Goal: Task Accomplishment & Management: Use online tool/utility

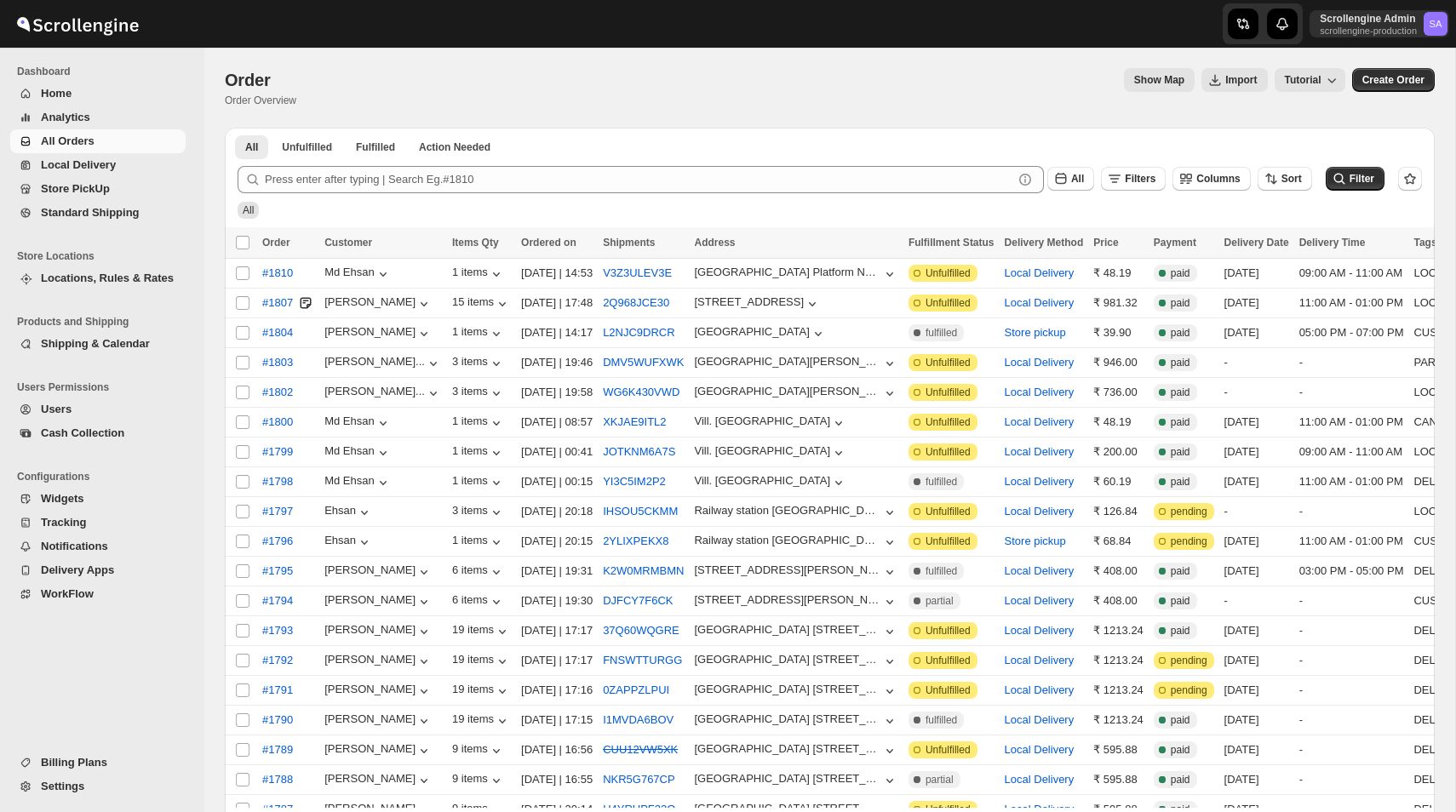
click at [93, 497] on span "Widgets" at bounding box center [112, 498] width 142 height 17
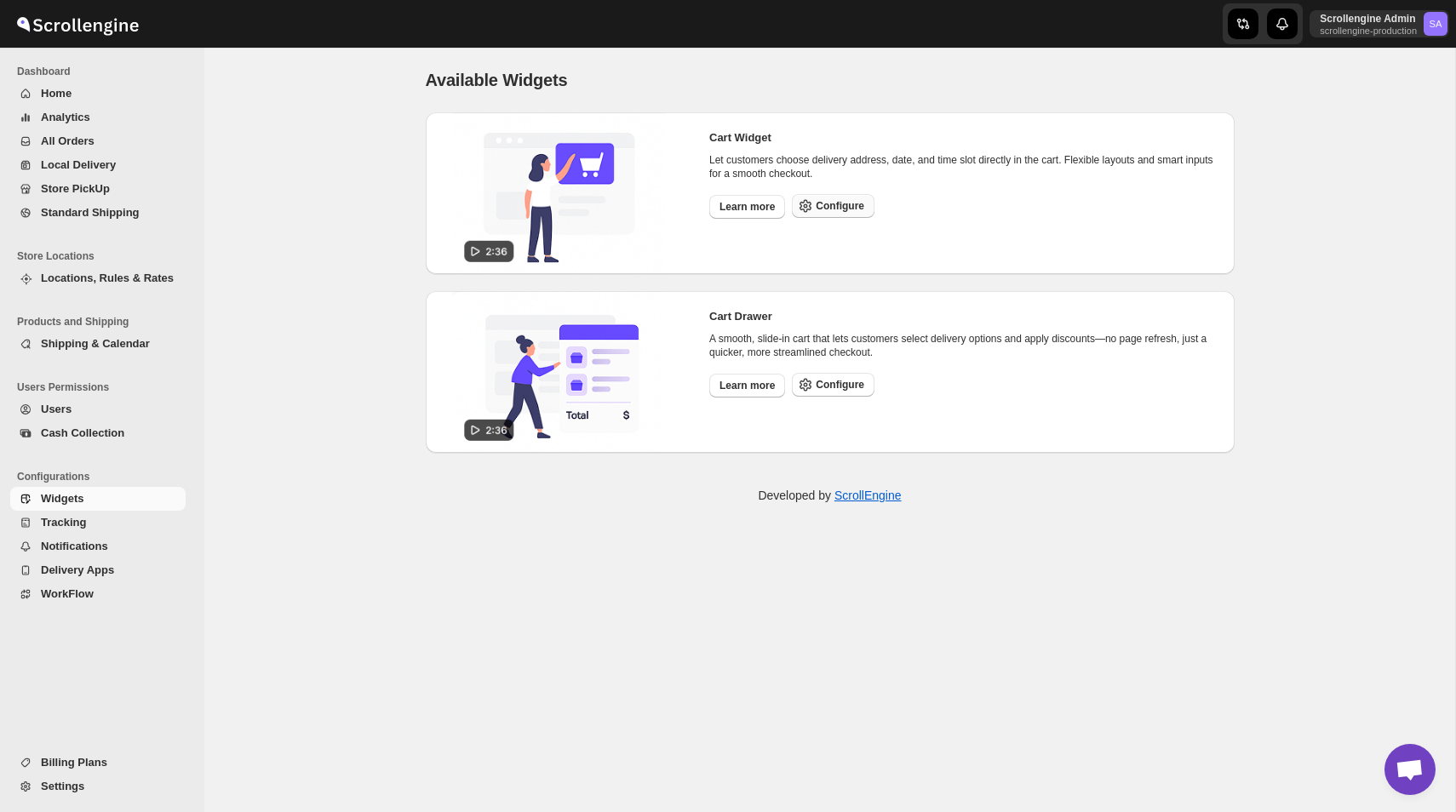
click at [846, 206] on span "Configure" at bounding box center [839, 206] width 48 height 14
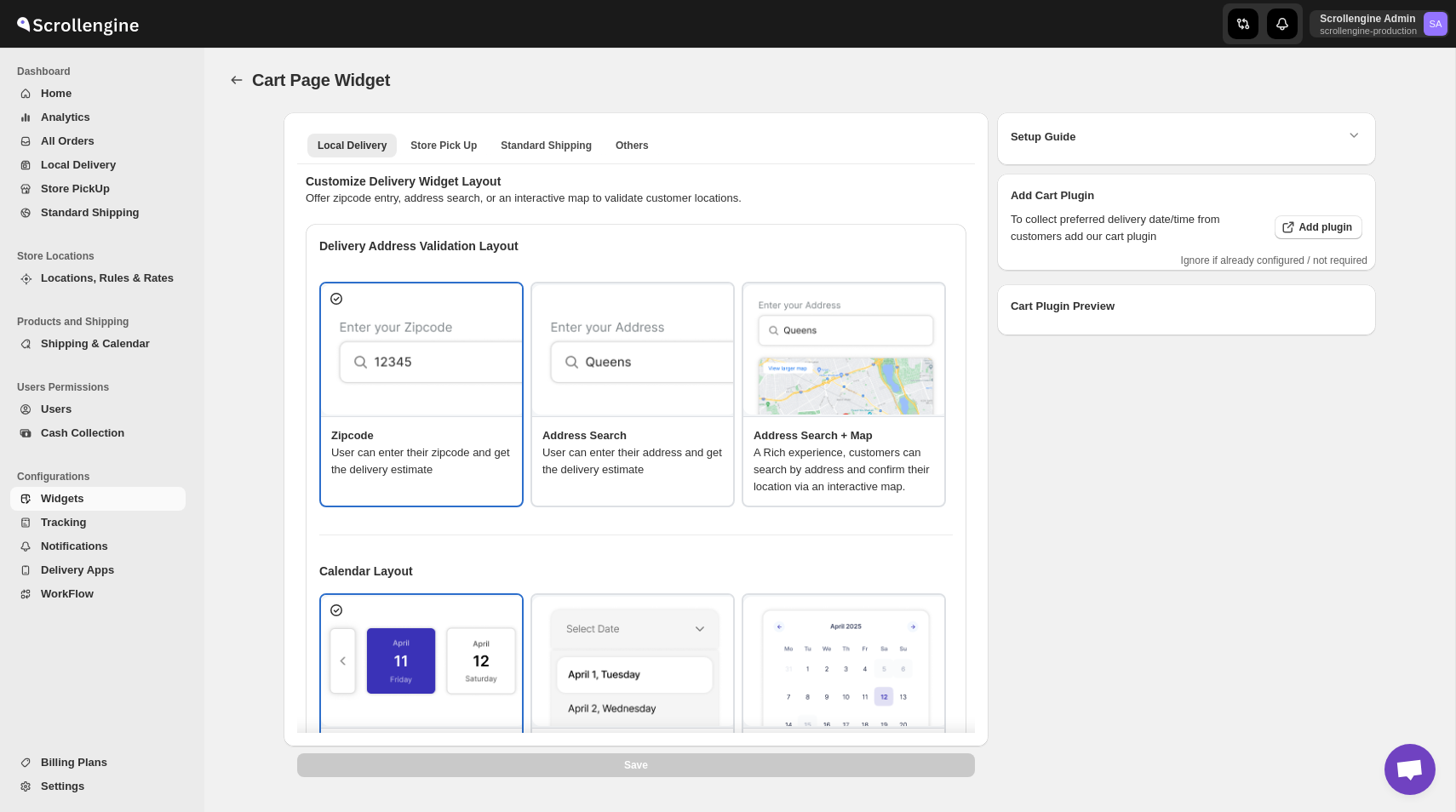
type textarea "<b>put you zip code to ceck</b>"
type textarea "ZIP Code"
type textarea "Check"
type textarea "Search Address"
type textarea "Type address to search"
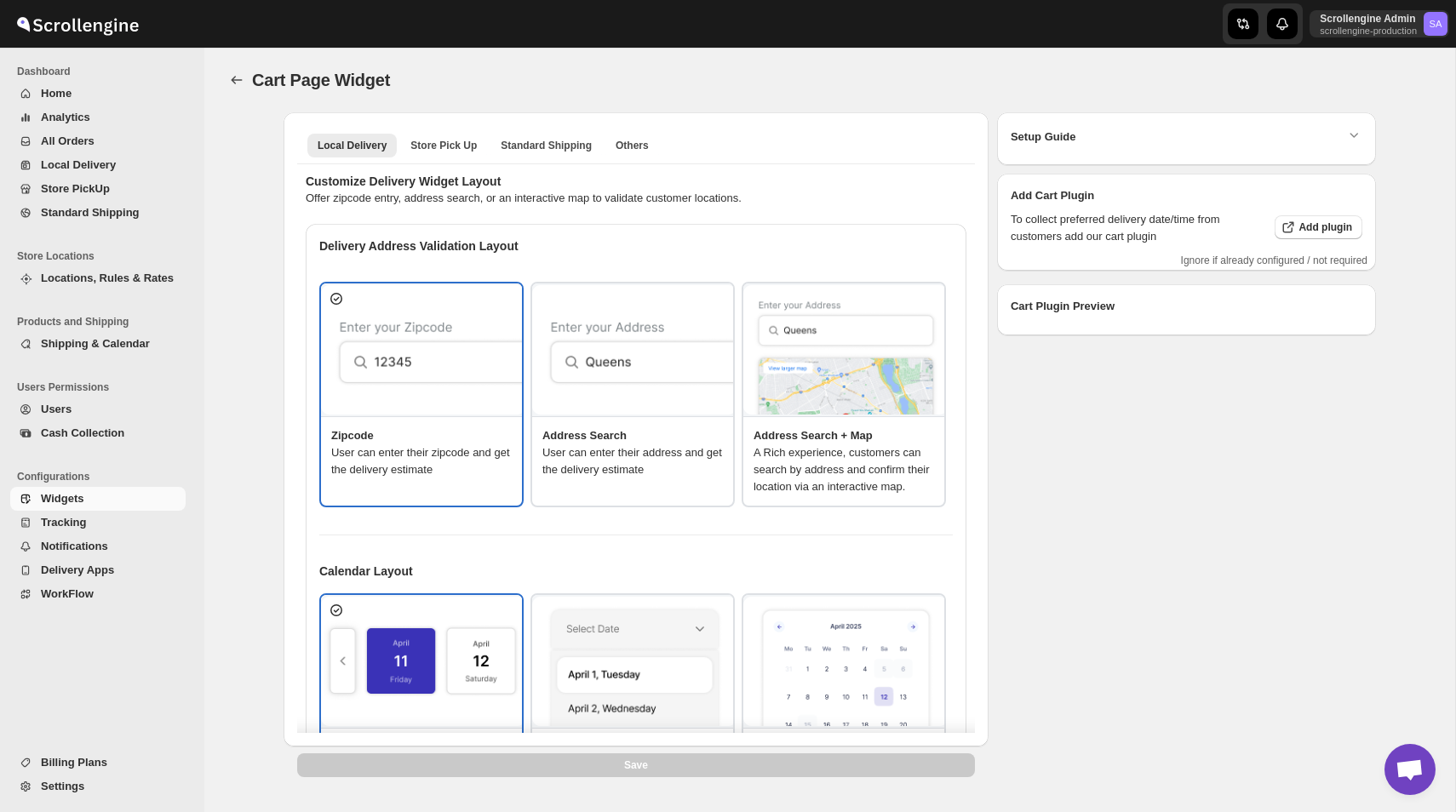
type textarea "<b>Service available</b>"
type textarea "Service not available."
type textarea "Select a date."
type textarea "Select preferred time slot."
type textarea "345"
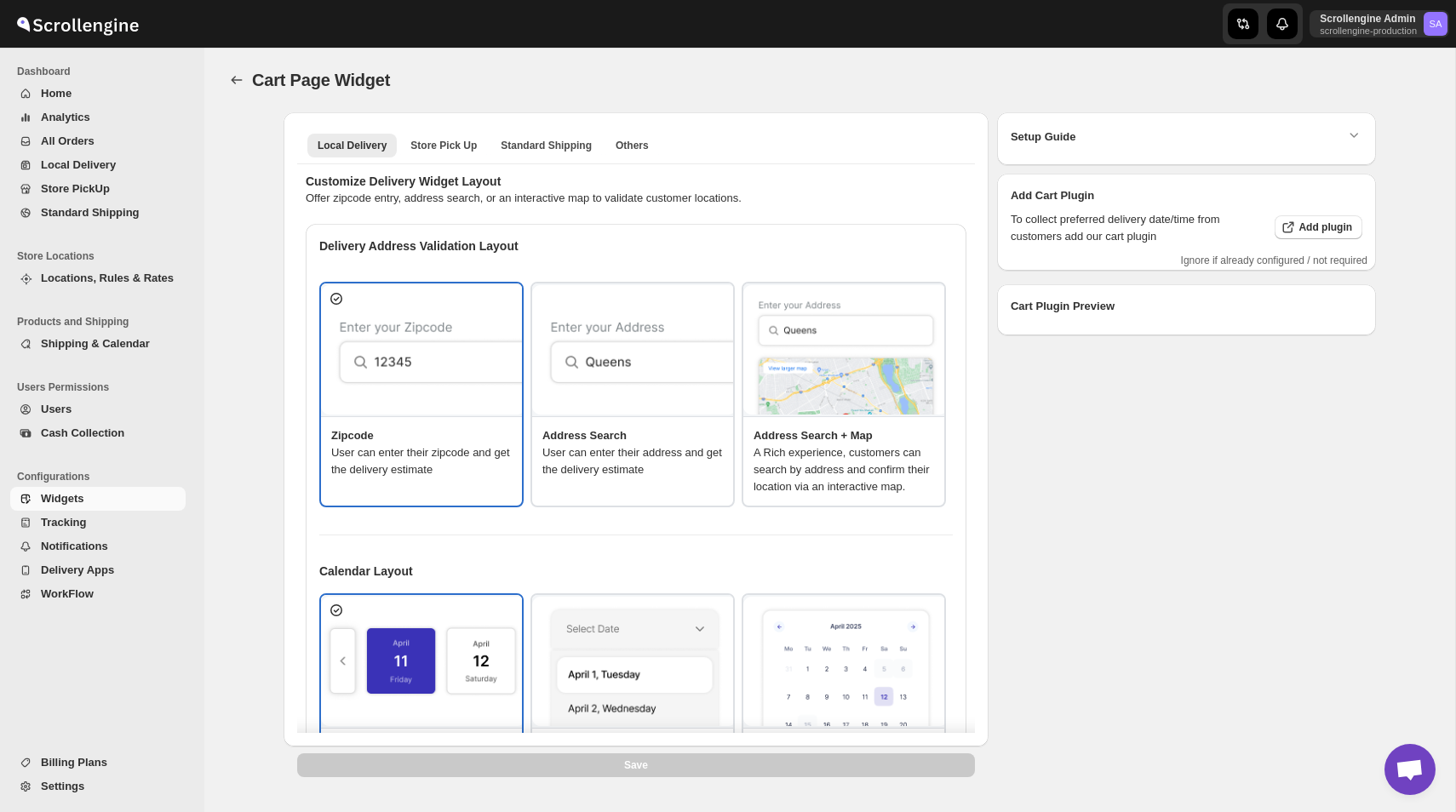
type textarea "Below items are not available for Local Delivery"
type textarea "Change delivery method or remove these products to continue"
type textarea "Below items are out of stock"
type textarea "Please remove out of stock product from cart to continue."
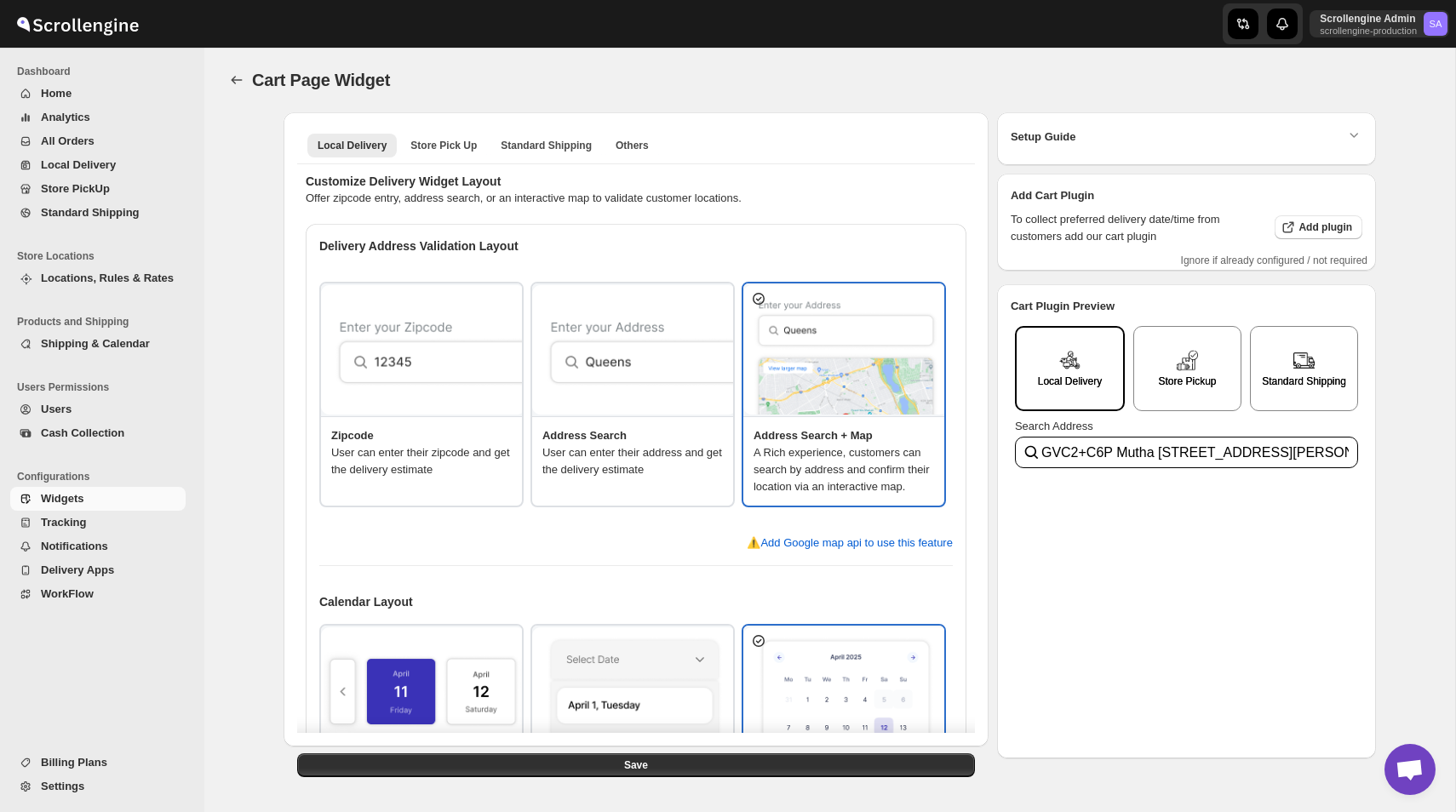
click at [366, 357] on img at bounding box center [423, 350] width 205 height 130
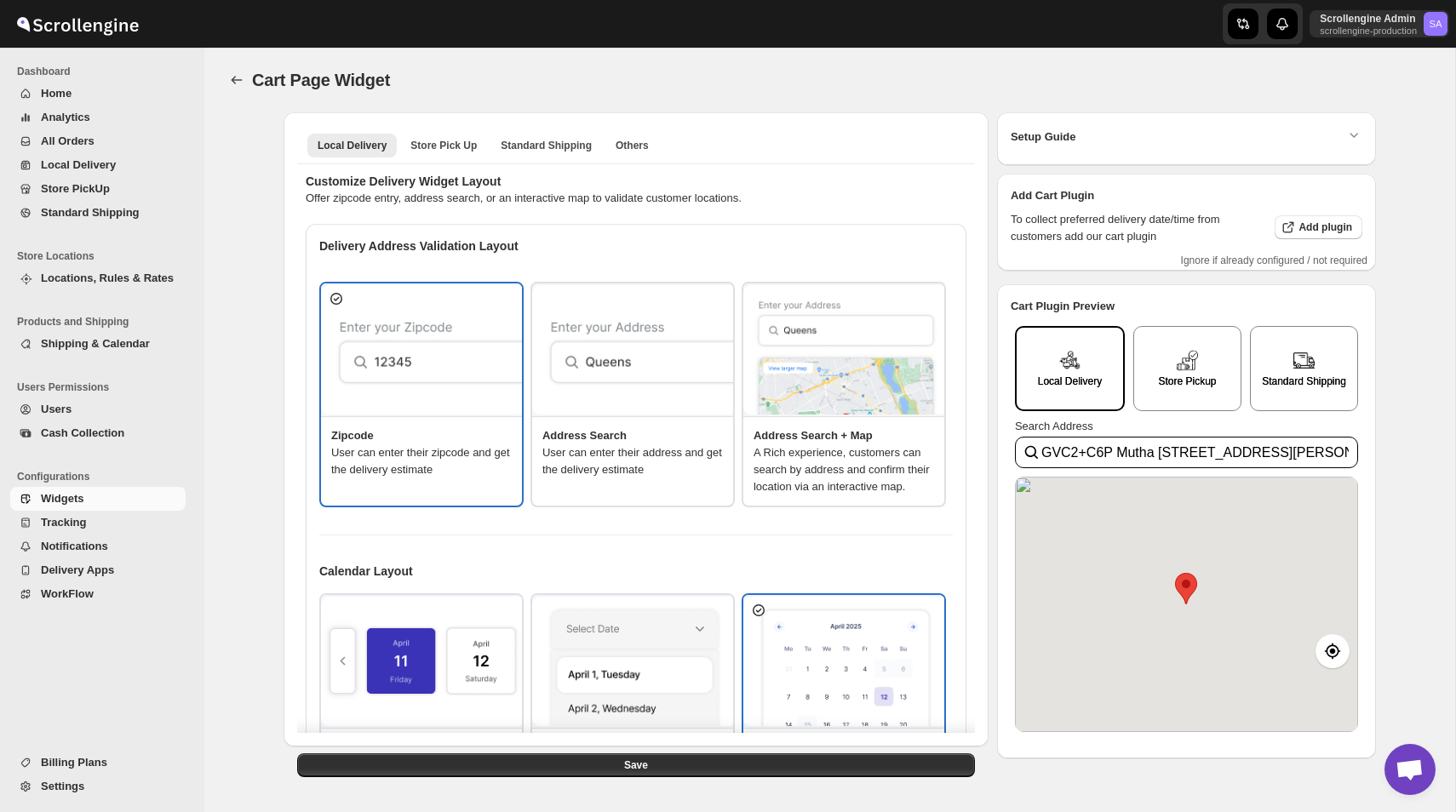
click at [608, 356] on img at bounding box center [635, 350] width 205 height 130
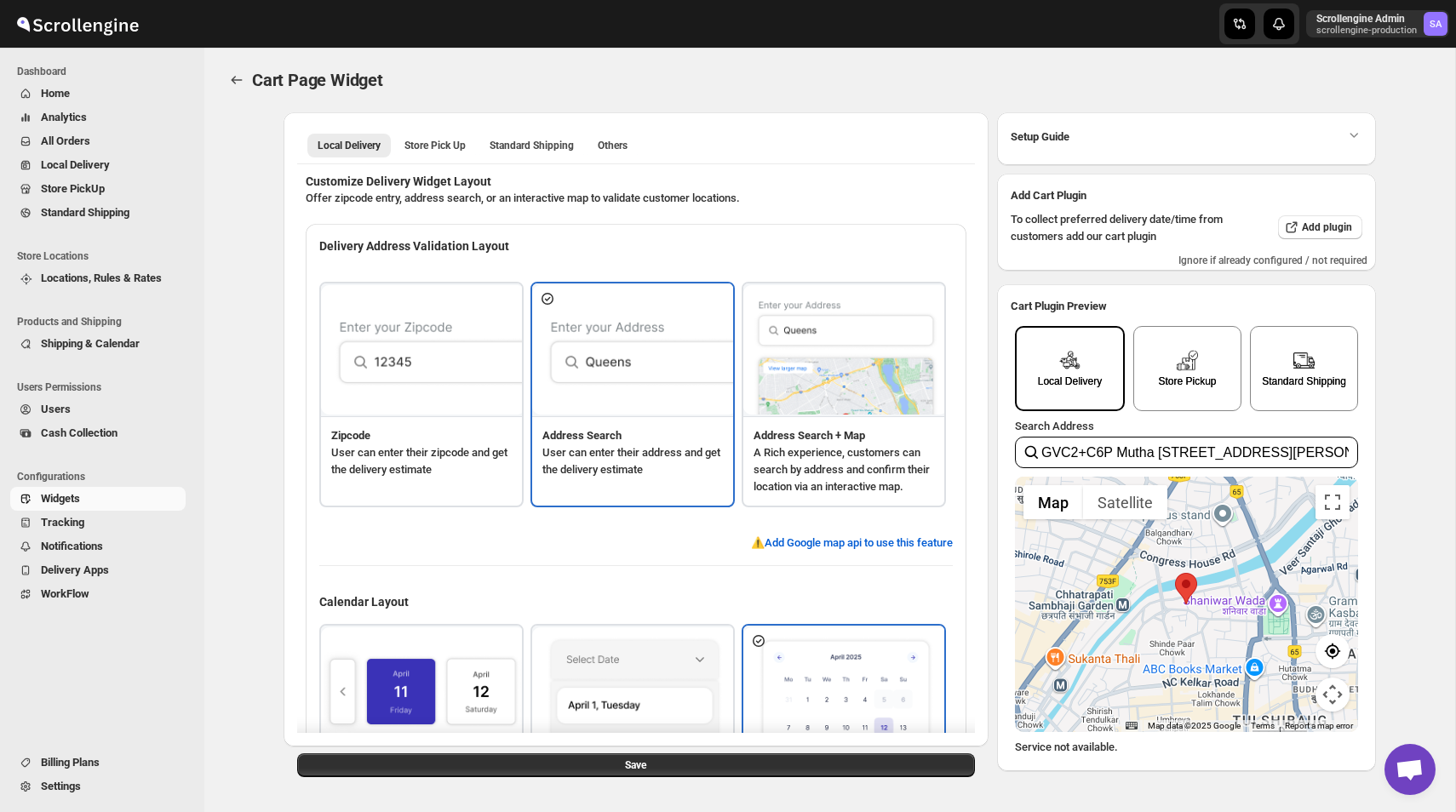
click at [863, 359] on img at bounding box center [846, 350] width 205 height 130
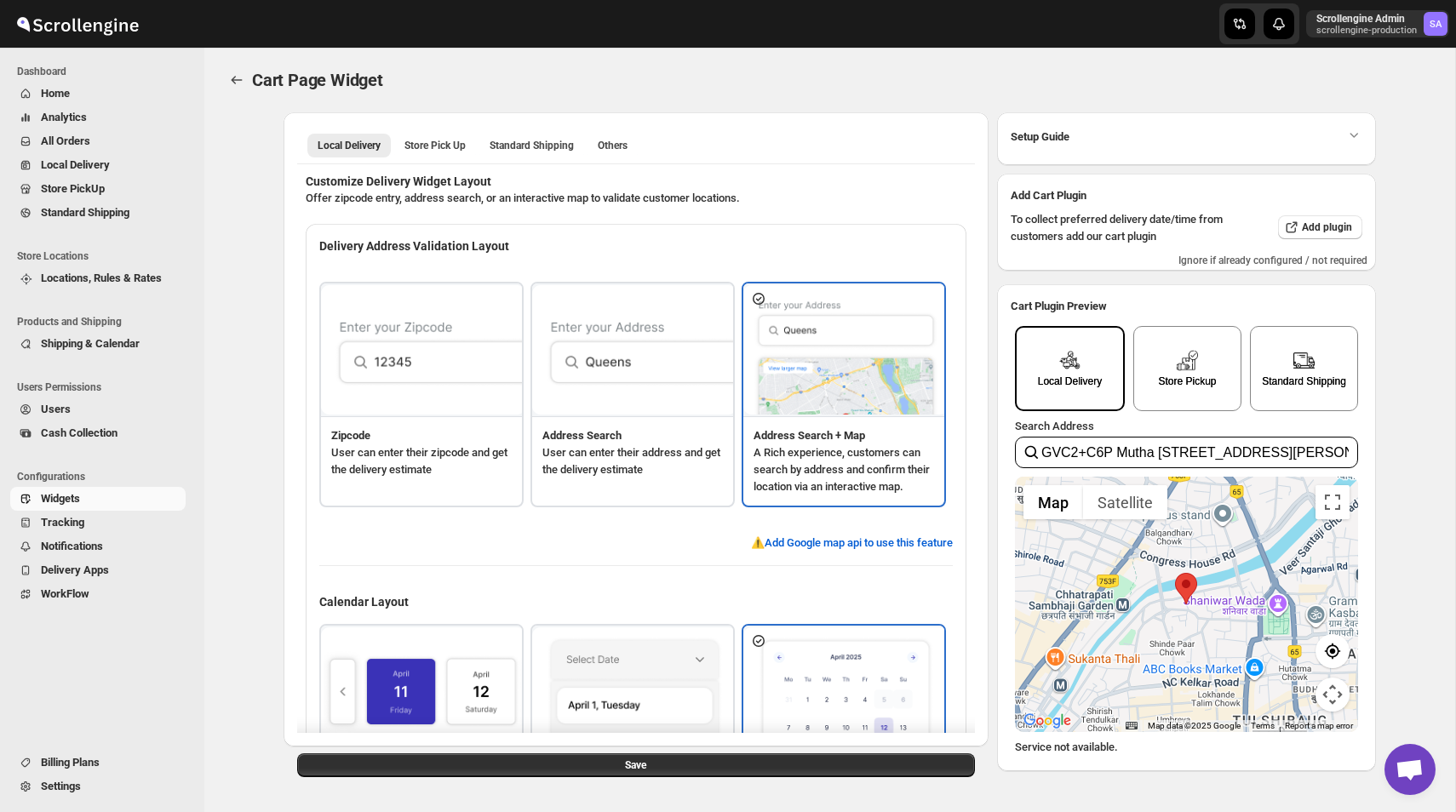
click at [360, 342] on img at bounding box center [423, 350] width 205 height 130
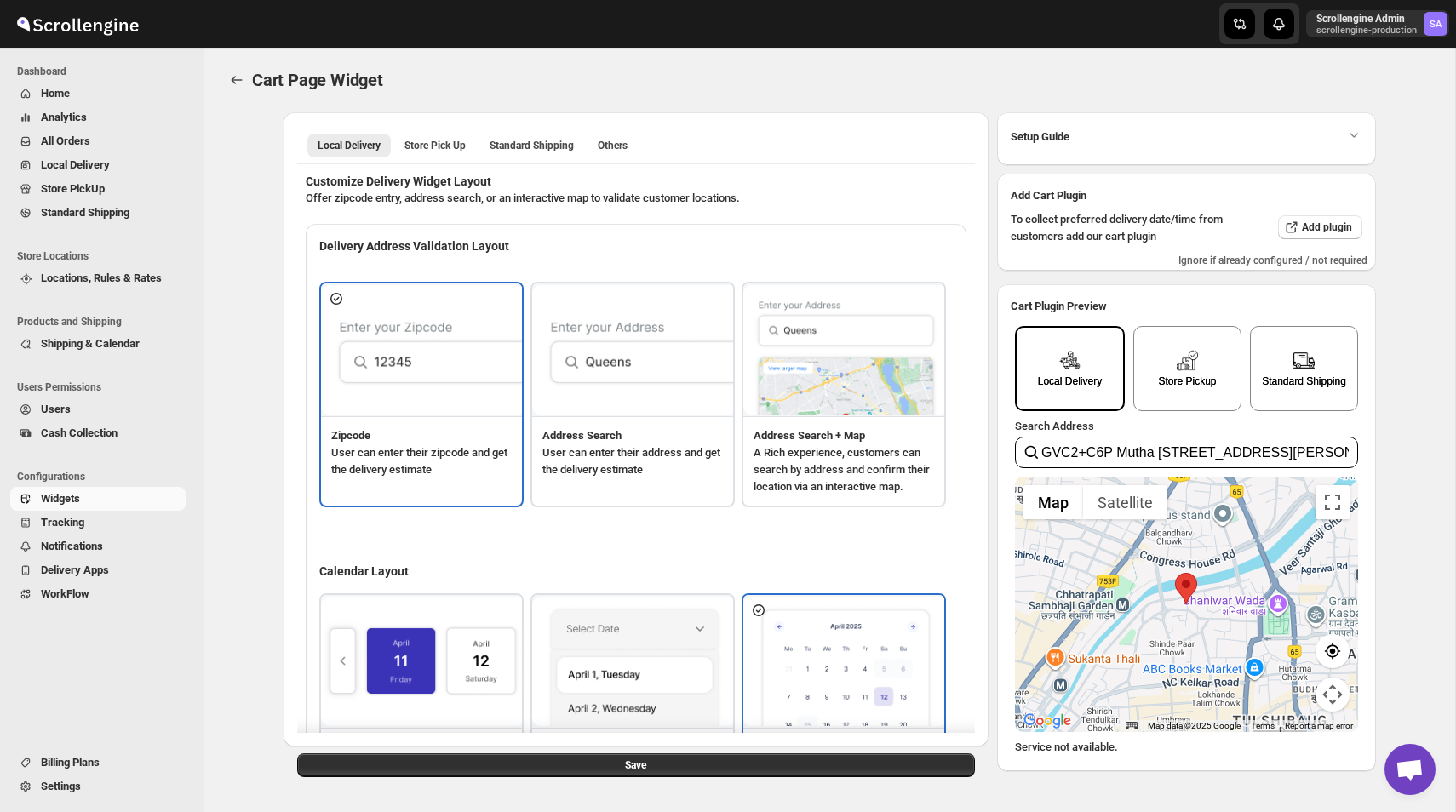
click at [596, 349] on img at bounding box center [635, 350] width 205 height 130
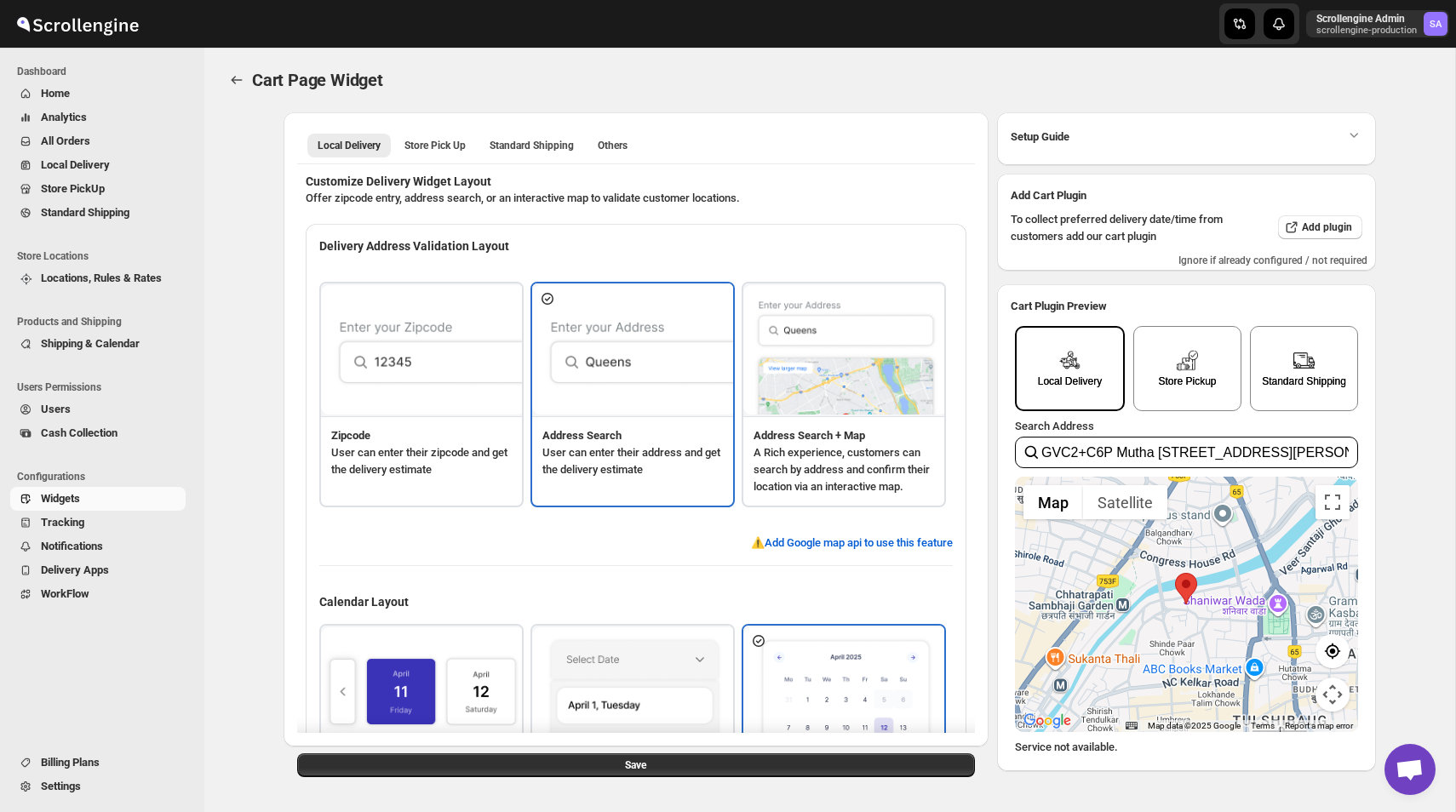
click at [888, 396] on img at bounding box center [846, 350] width 205 height 130
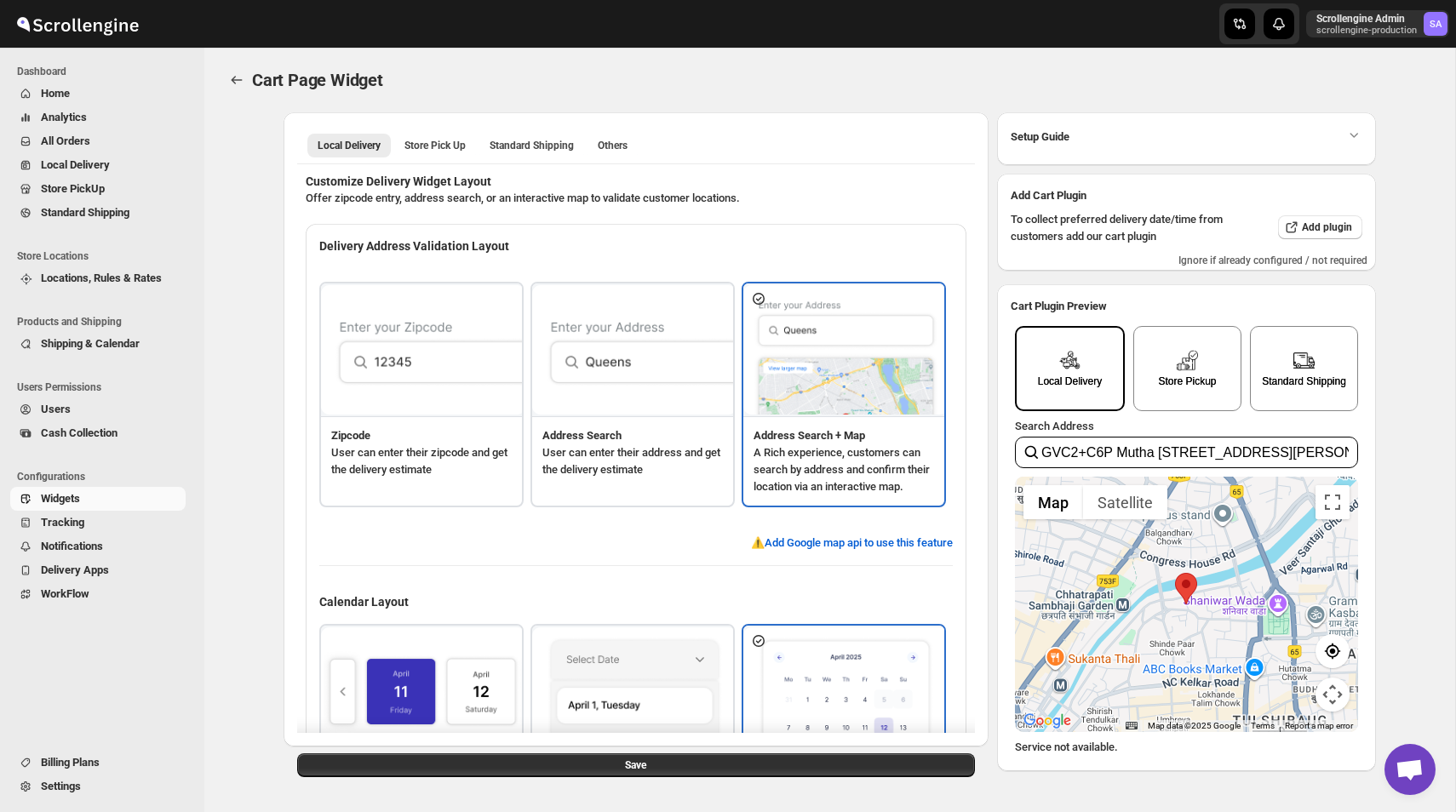
click at [416, 382] on img at bounding box center [423, 350] width 205 height 130
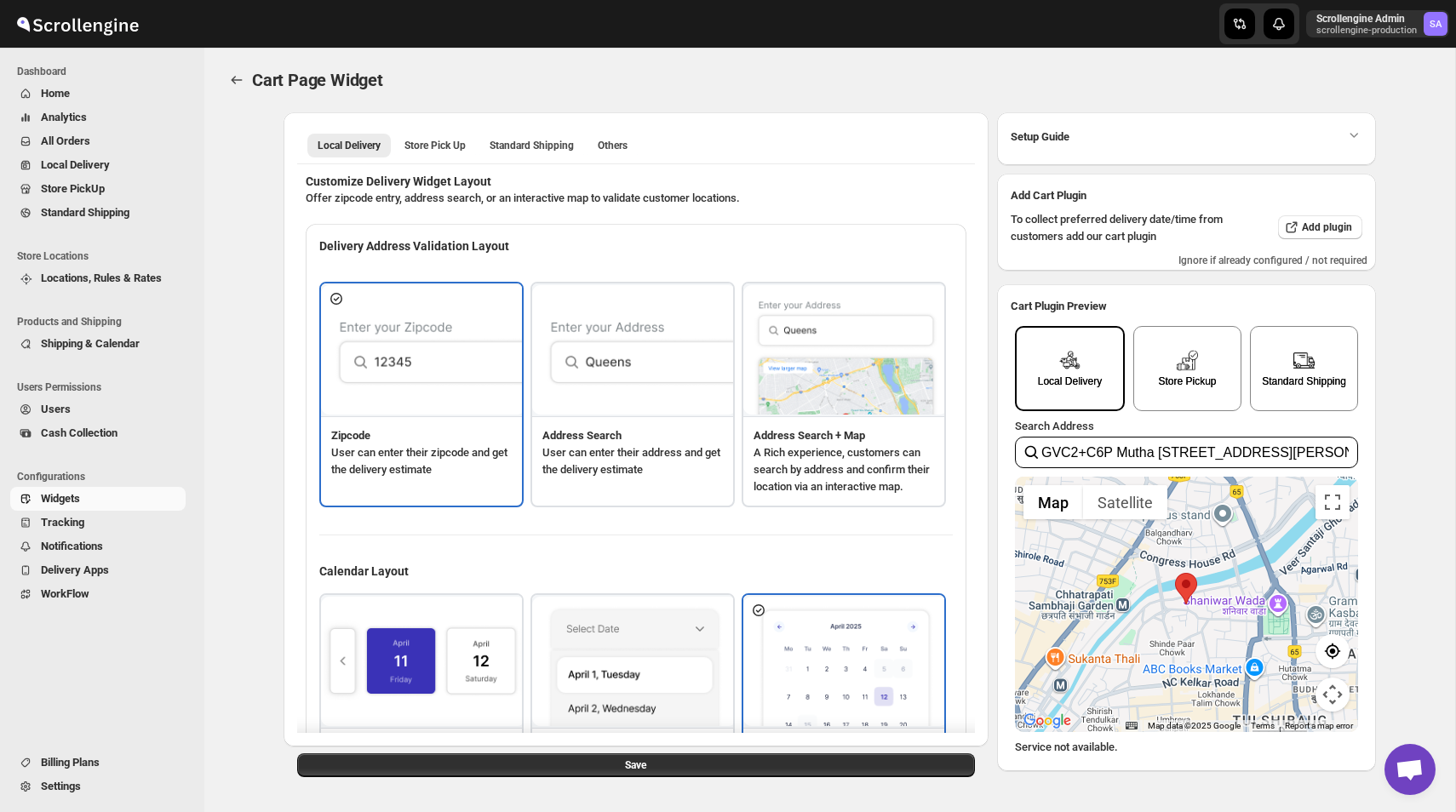
click at [609, 378] on img at bounding box center [635, 350] width 205 height 130
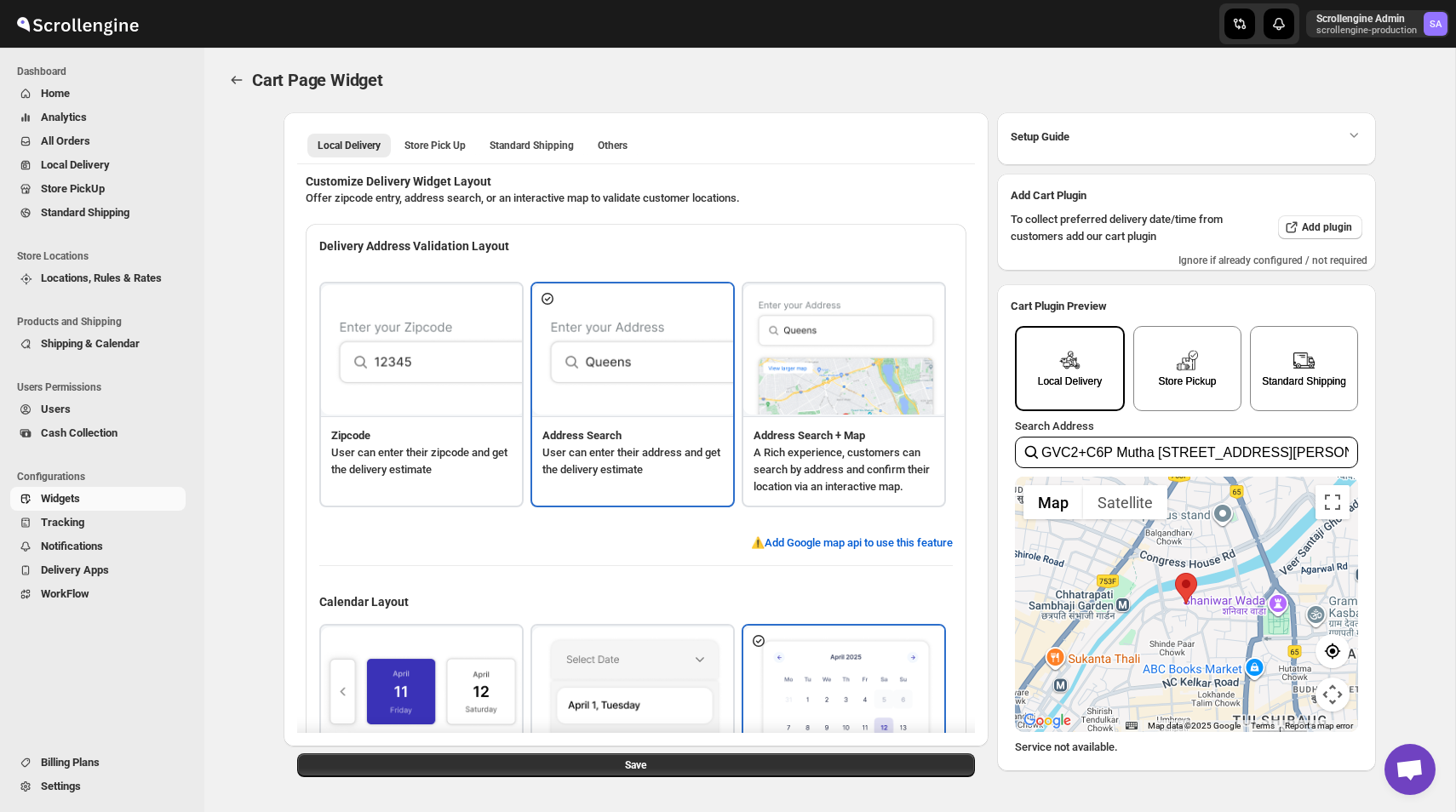
click at [863, 382] on img at bounding box center [846, 350] width 205 height 130
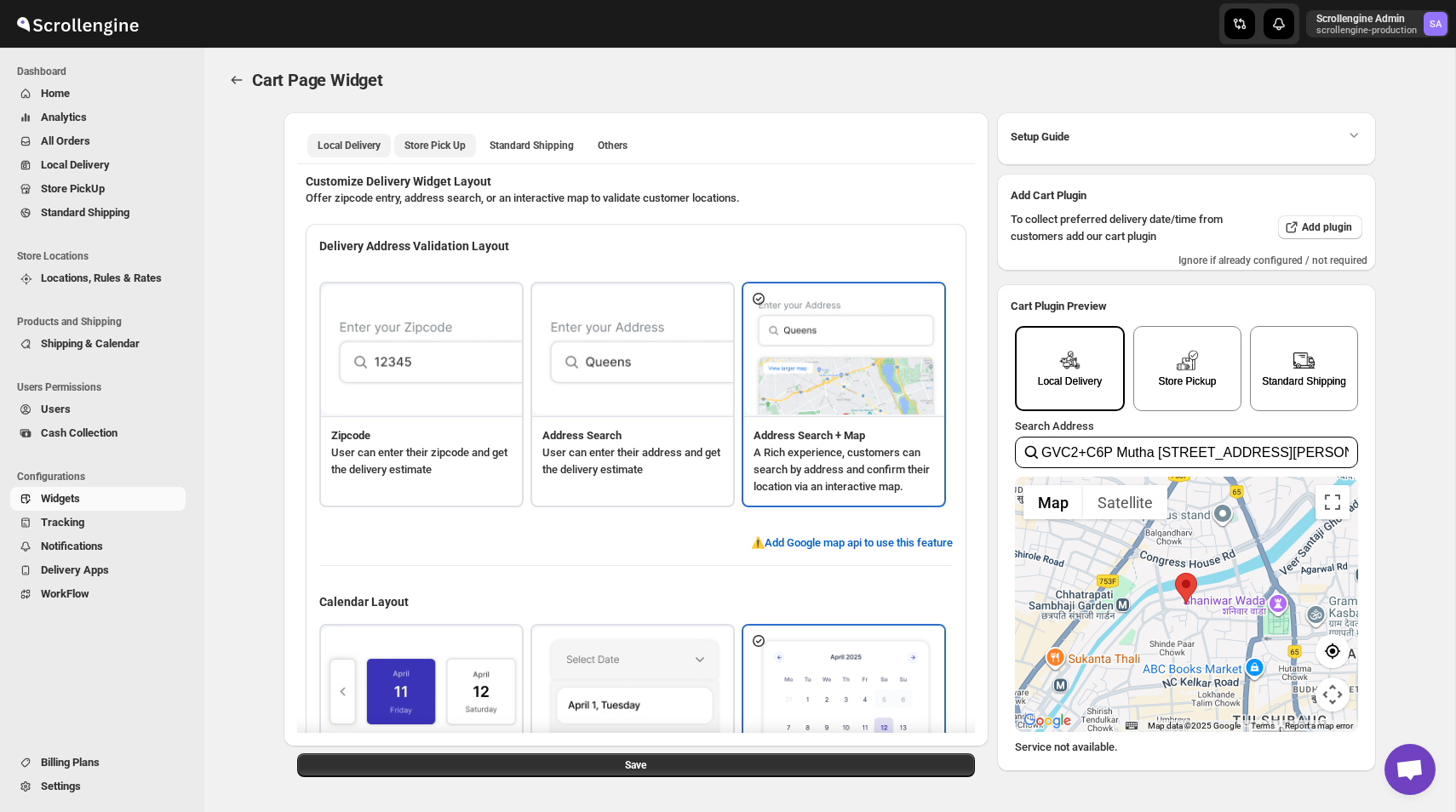
click at [452, 148] on span "Store Pick Up" at bounding box center [435, 146] width 61 height 14
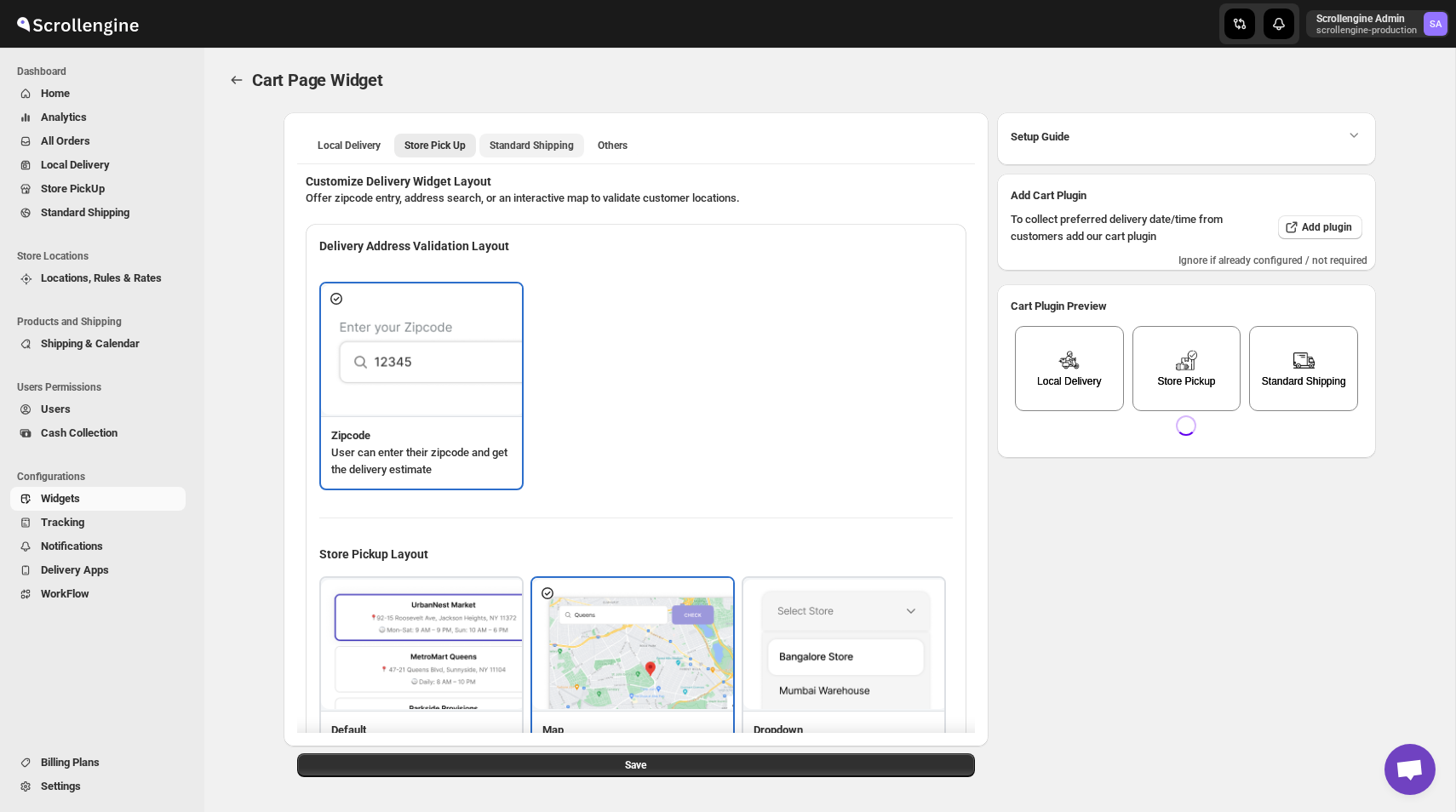
click at [551, 148] on span "Standard Shipping" at bounding box center [532, 146] width 84 height 14
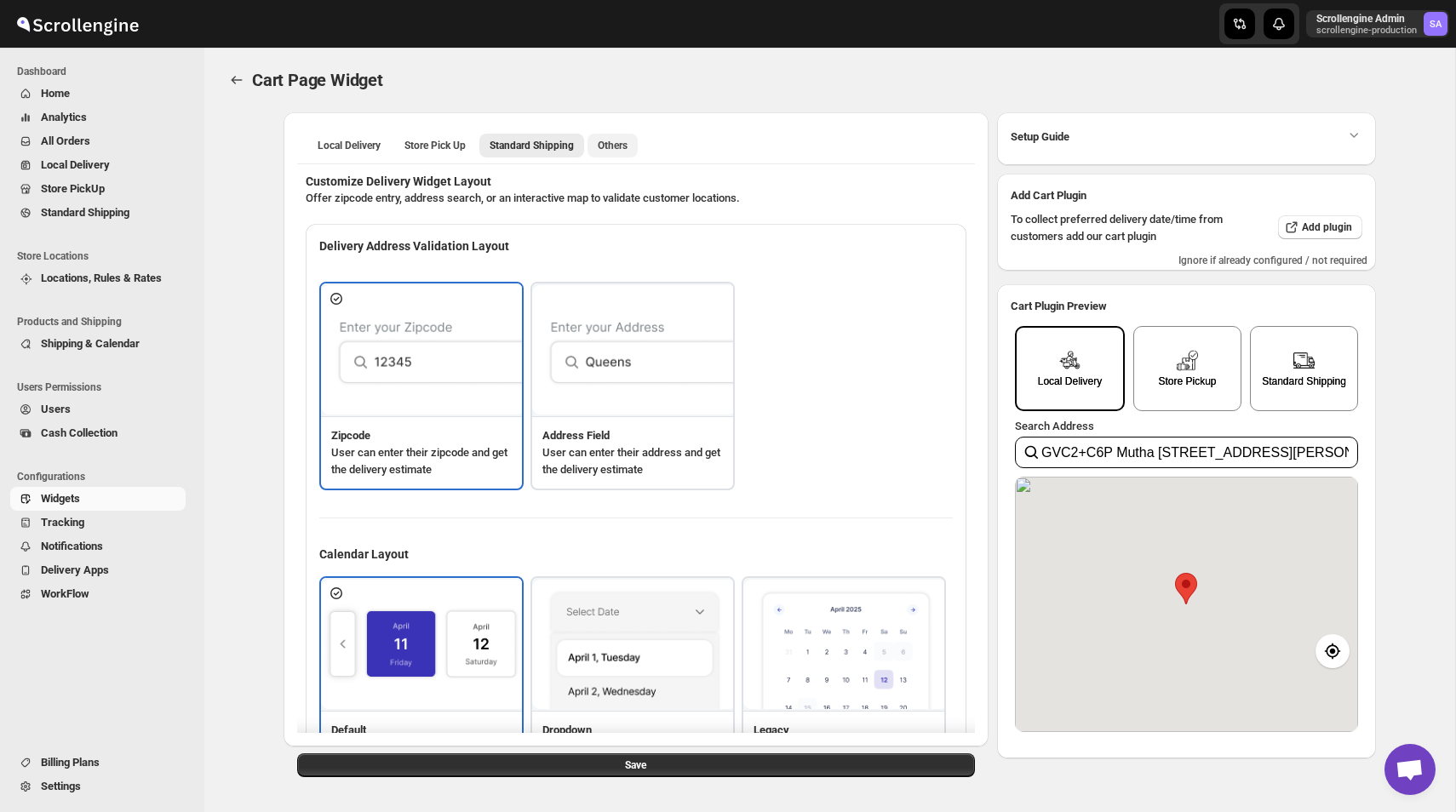
click at [622, 146] on span "Others" at bounding box center [612, 146] width 30 height 14
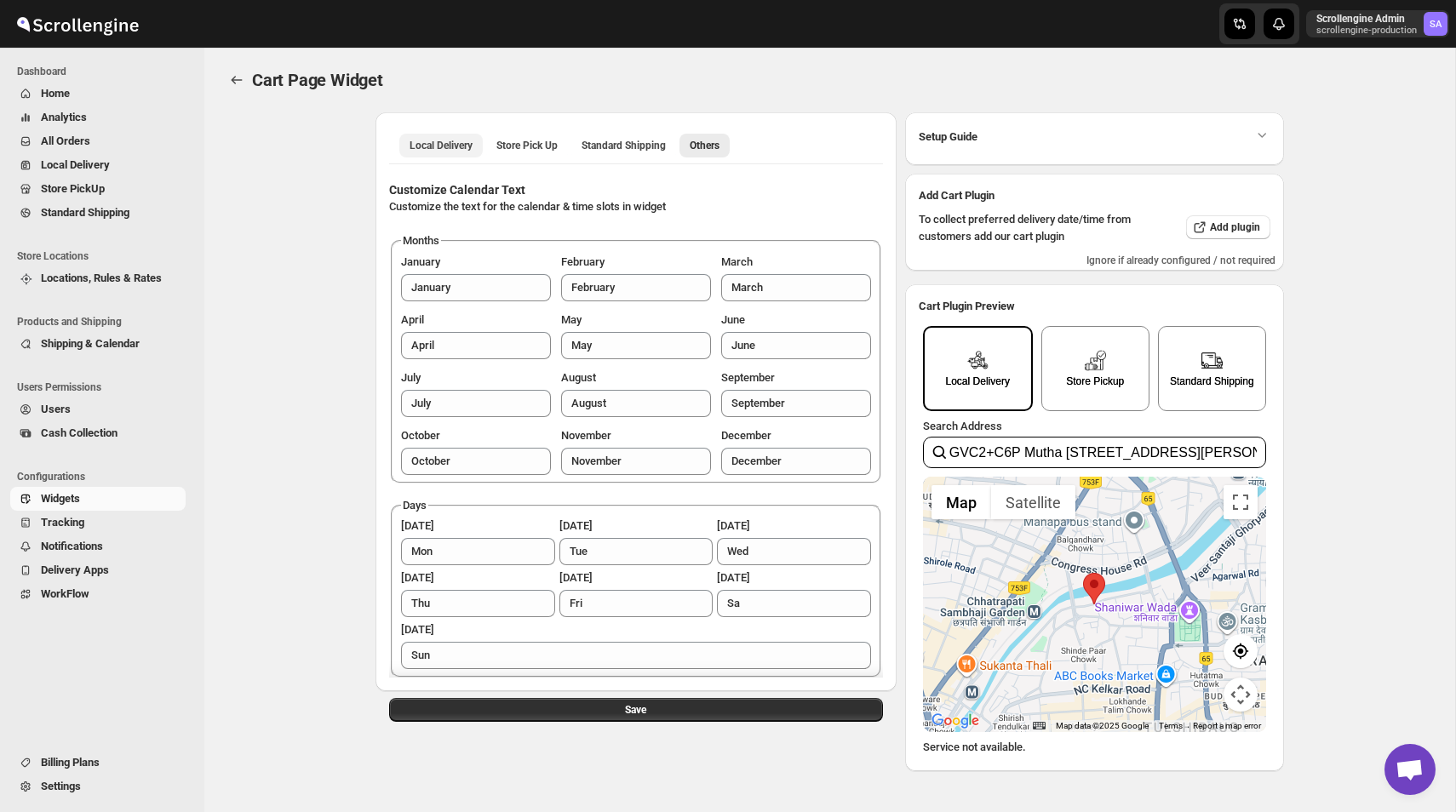
click at [467, 143] on span "Local Delivery" at bounding box center [441, 146] width 63 height 14
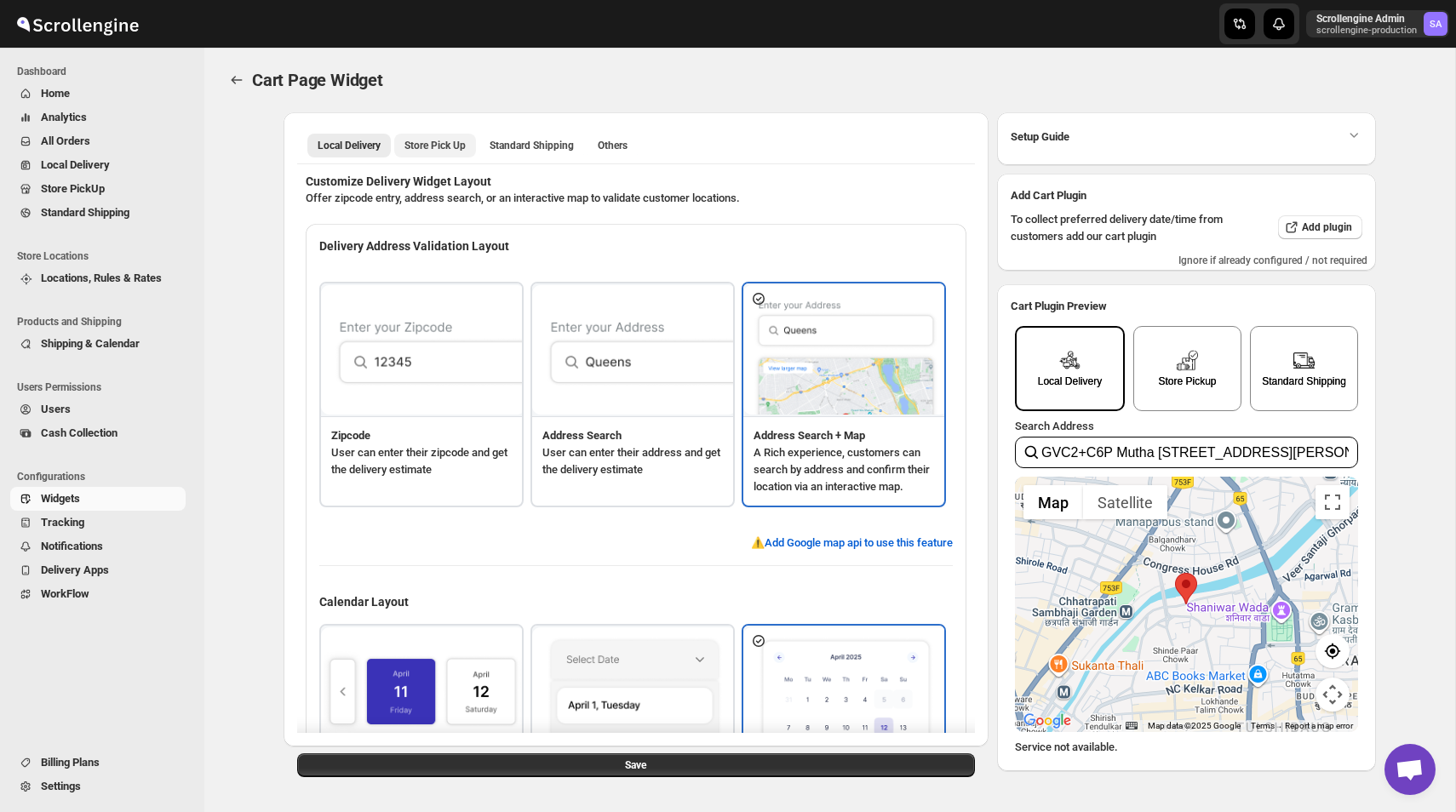
click at [442, 136] on button "Store Pick Up" at bounding box center [435, 145] width 81 height 24
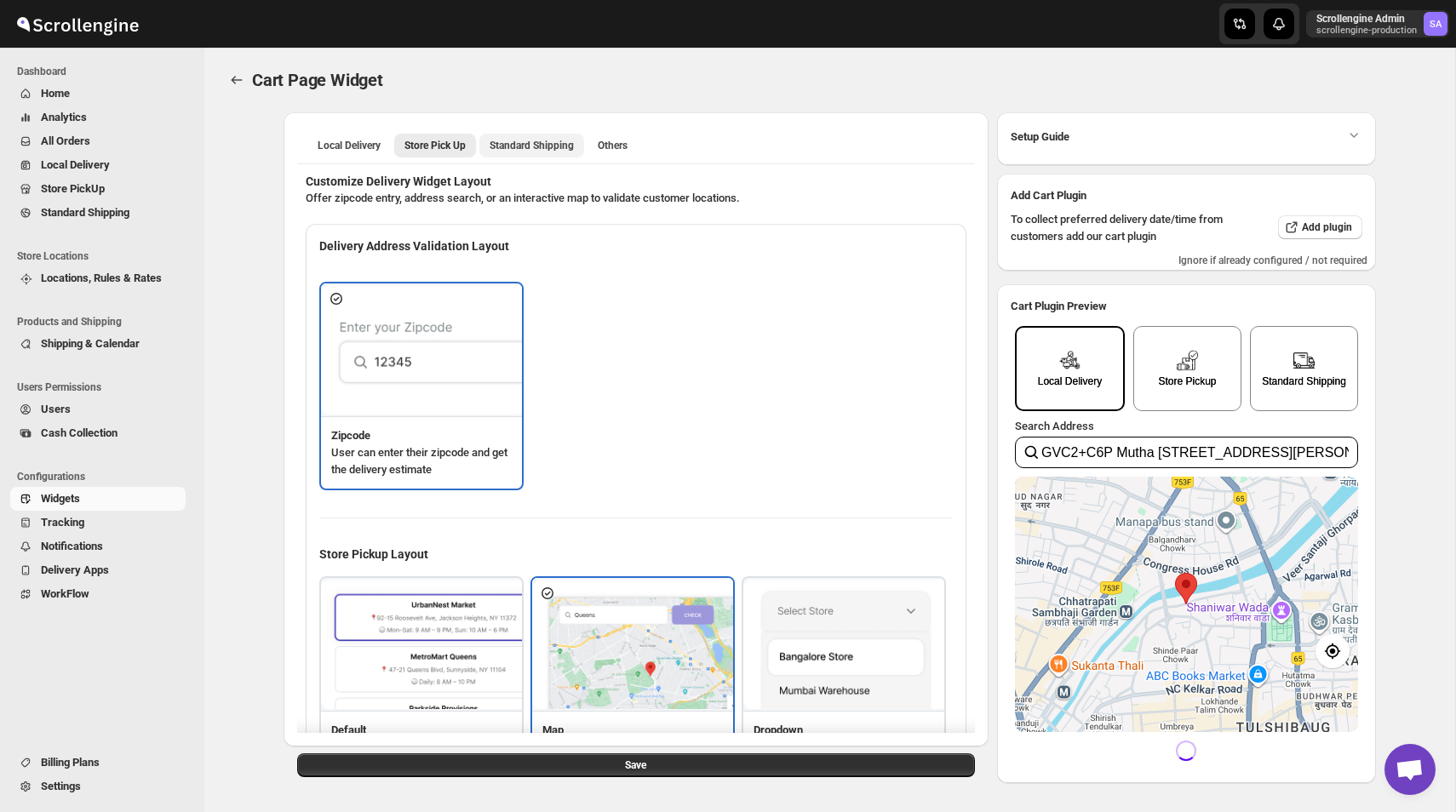
click at [512, 145] on span "Standard Shipping" at bounding box center [532, 146] width 84 height 14
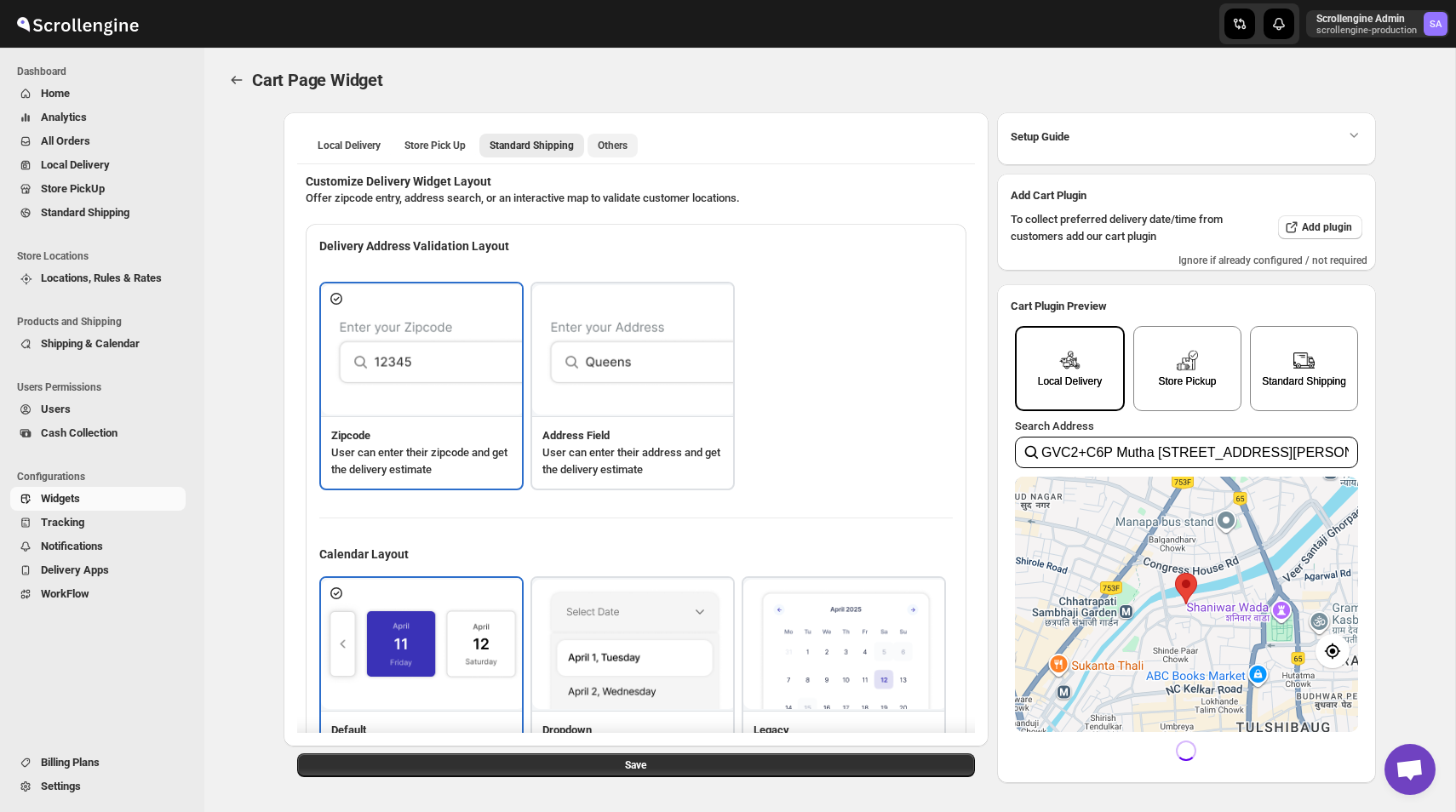
click at [619, 142] on span "Others" at bounding box center [612, 146] width 30 height 14
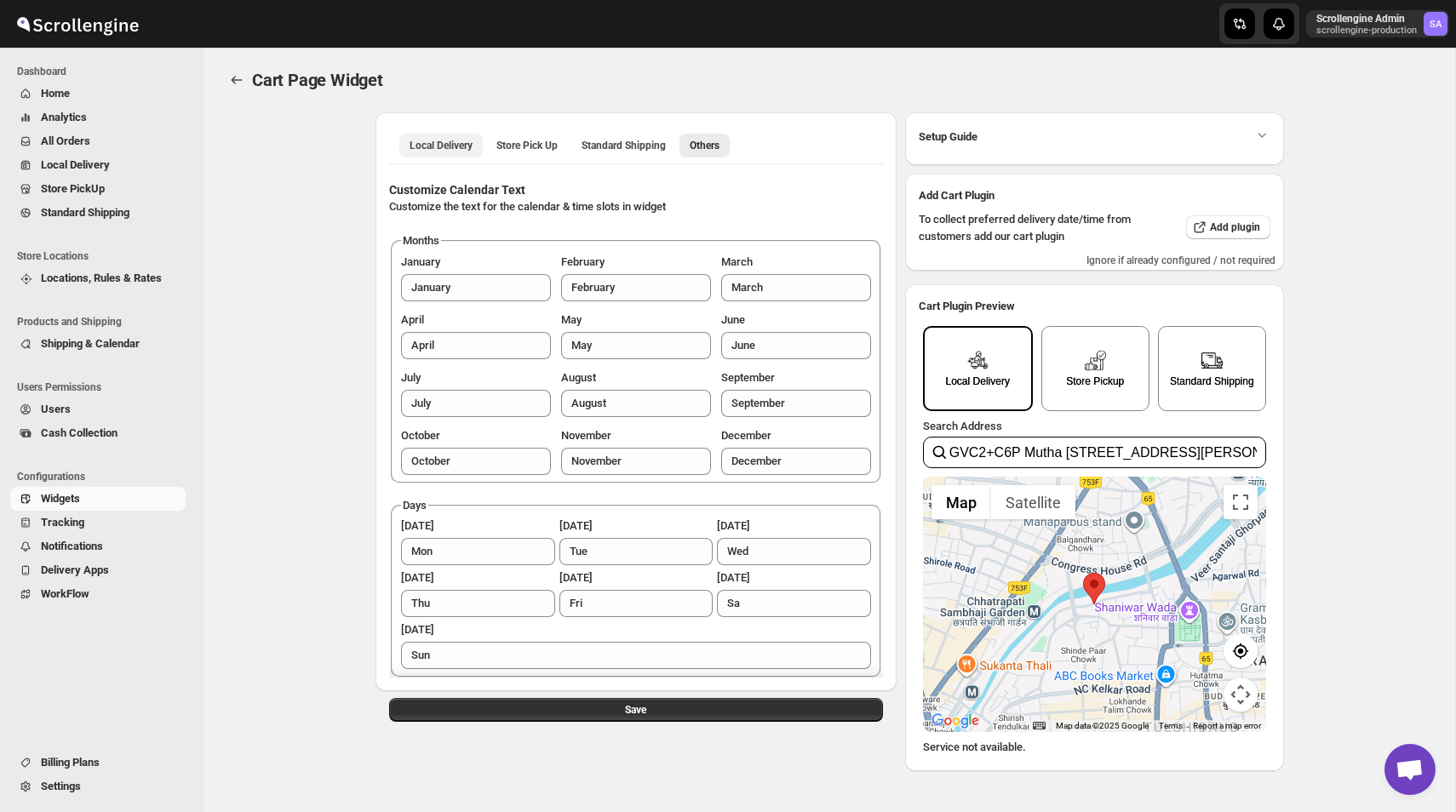
click at [460, 151] on span "Local Delivery" at bounding box center [441, 146] width 63 height 14
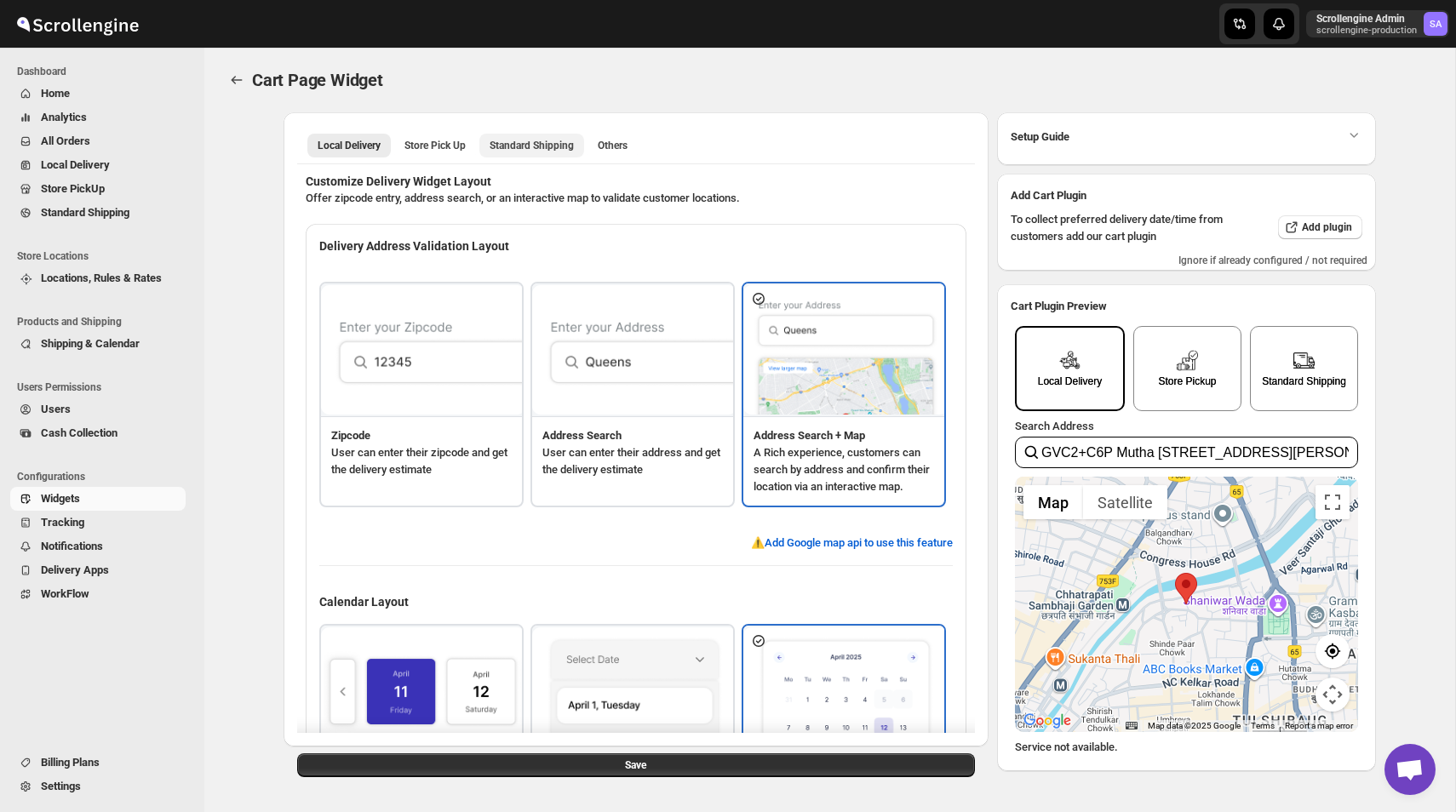
click at [567, 149] on span "Standard Shipping" at bounding box center [532, 146] width 84 height 14
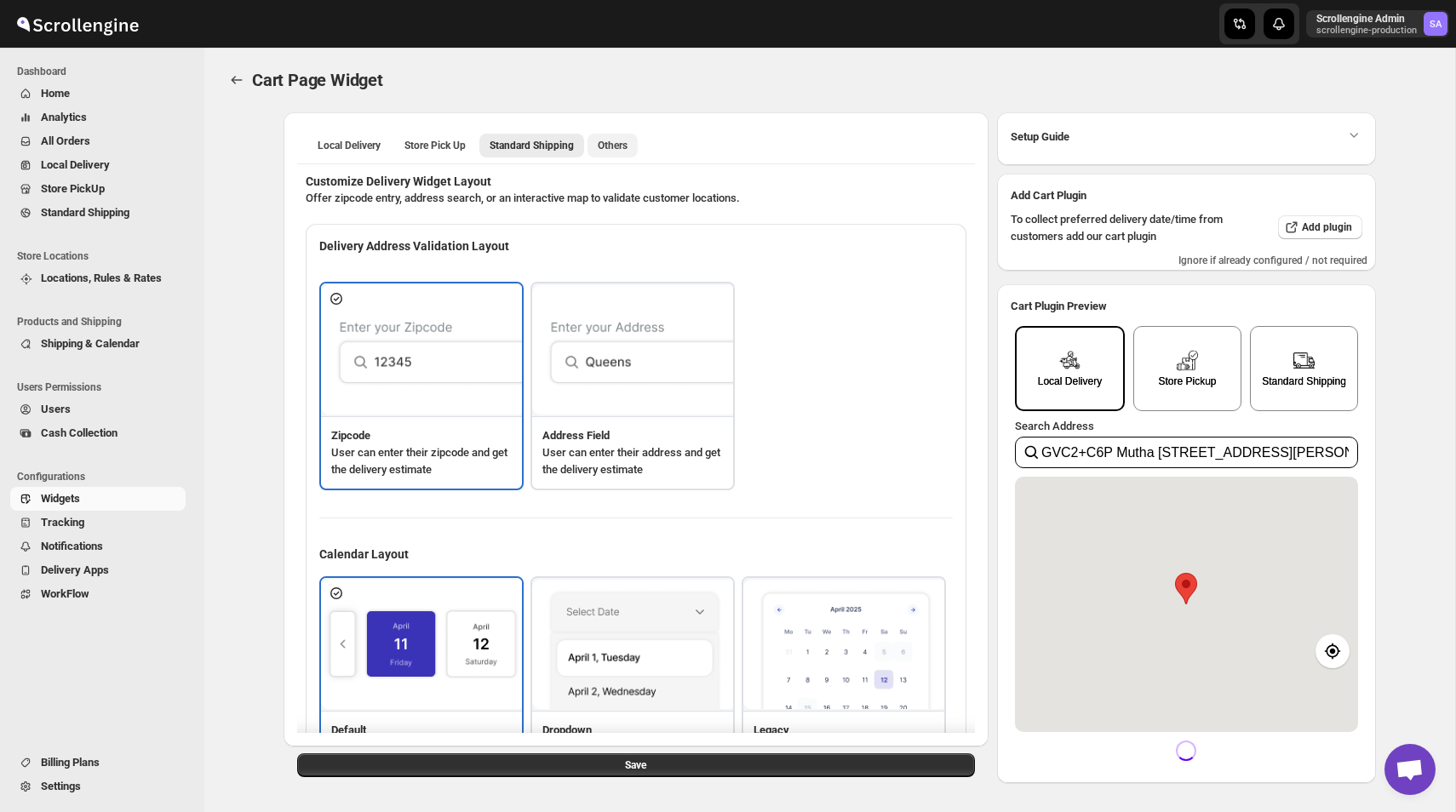
click at [637, 142] on button "Others" at bounding box center [612, 145] width 50 height 24
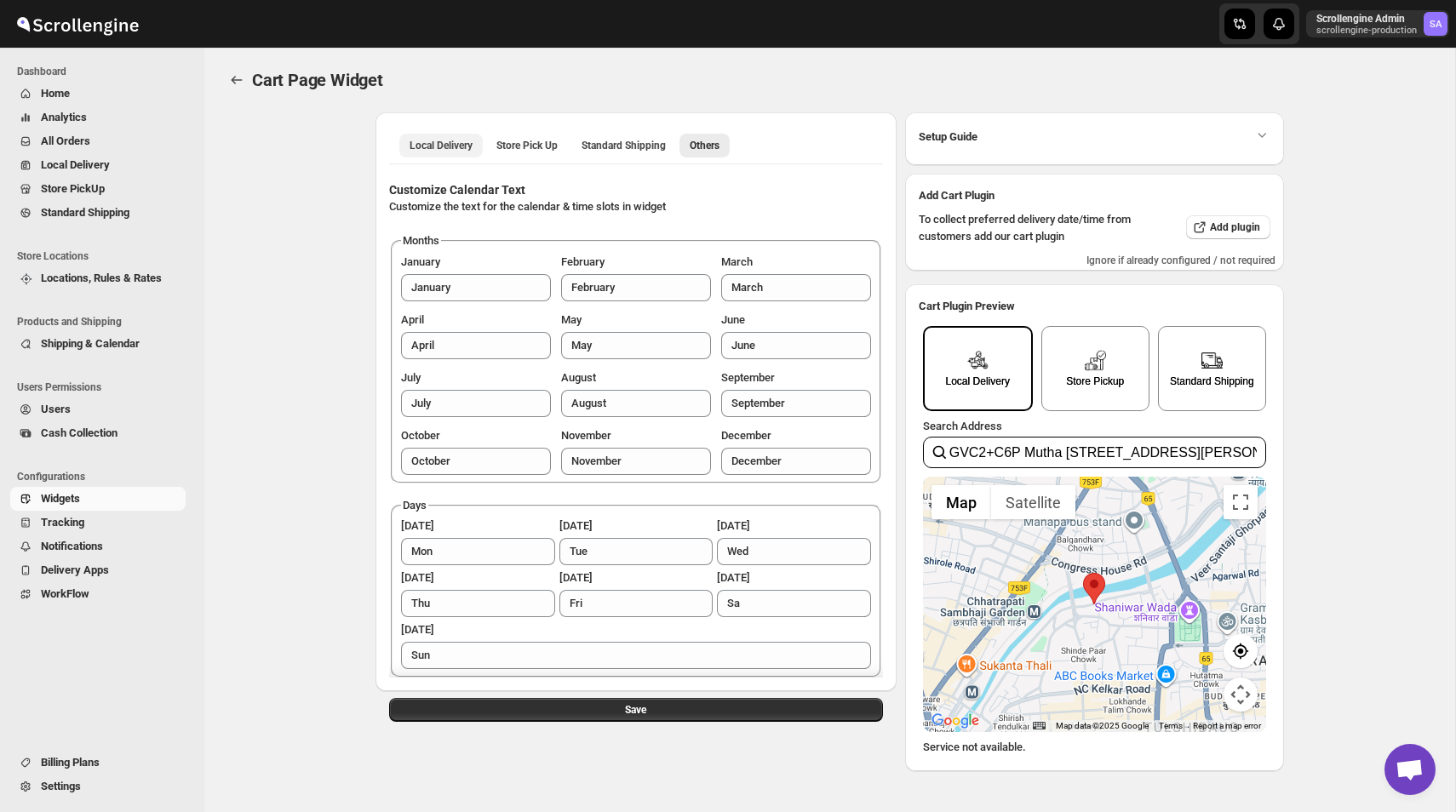
click at [442, 142] on span "Local Delivery" at bounding box center [441, 146] width 63 height 14
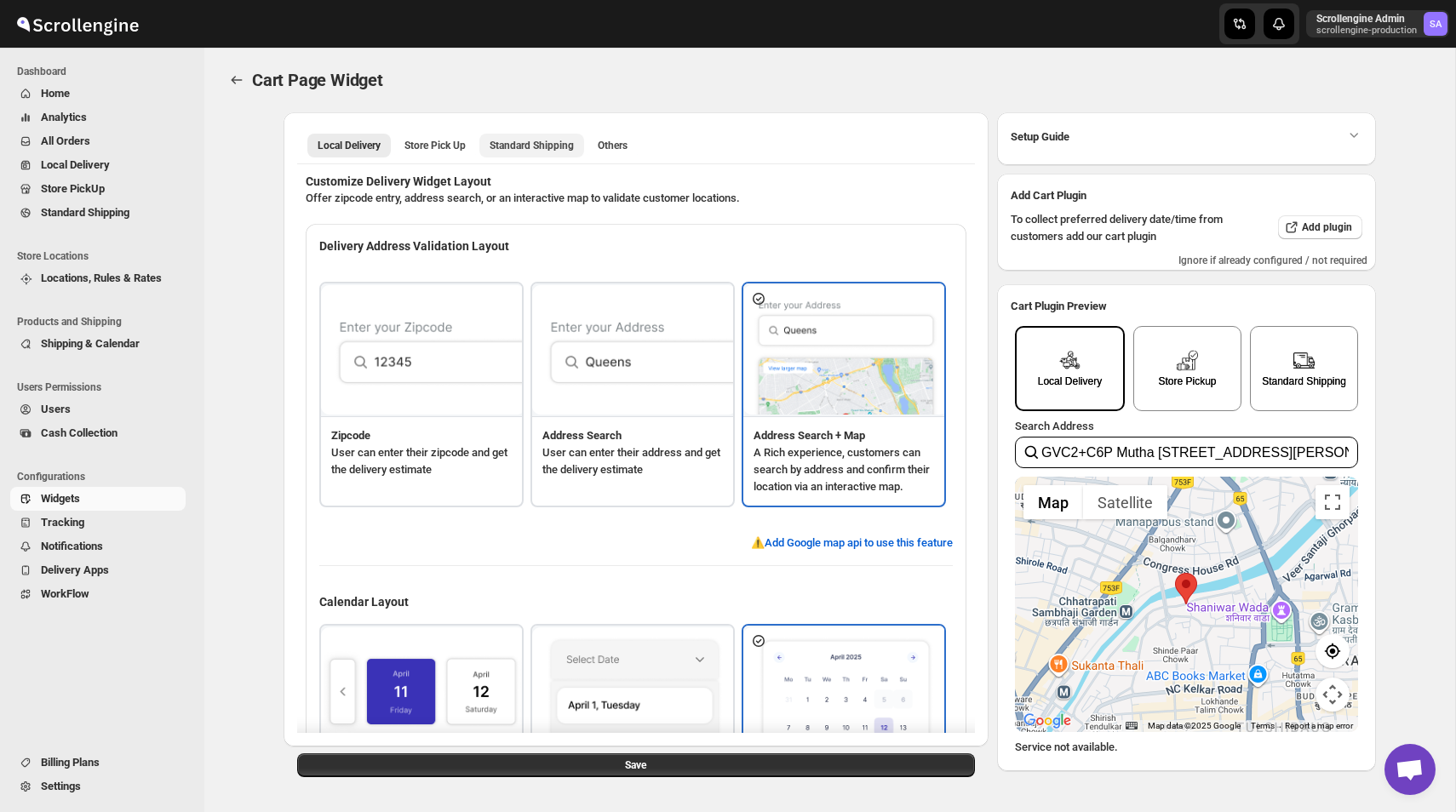
click at [525, 145] on span "Standard Shipping" at bounding box center [532, 146] width 84 height 14
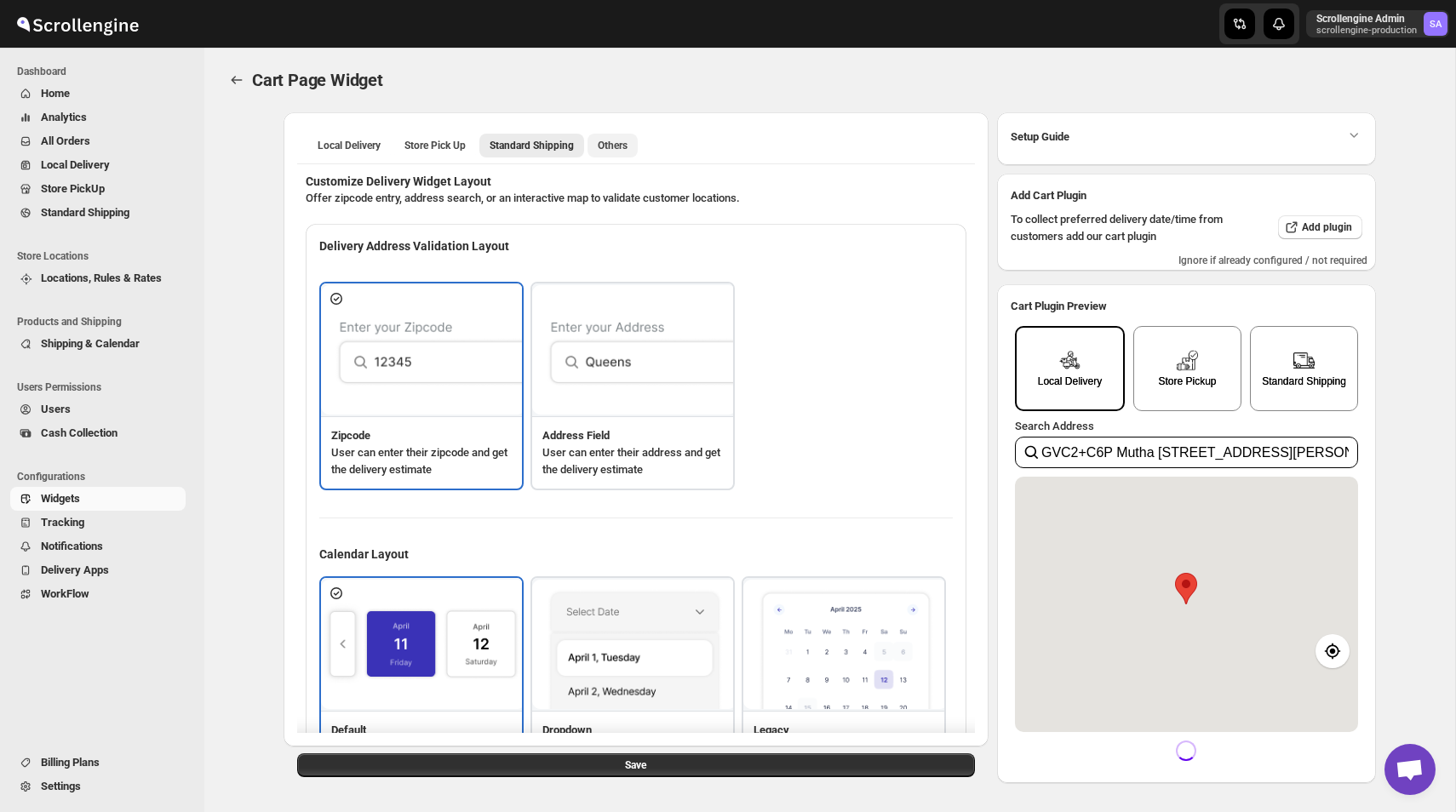
click at [616, 138] on button "Others" at bounding box center [612, 145] width 50 height 24
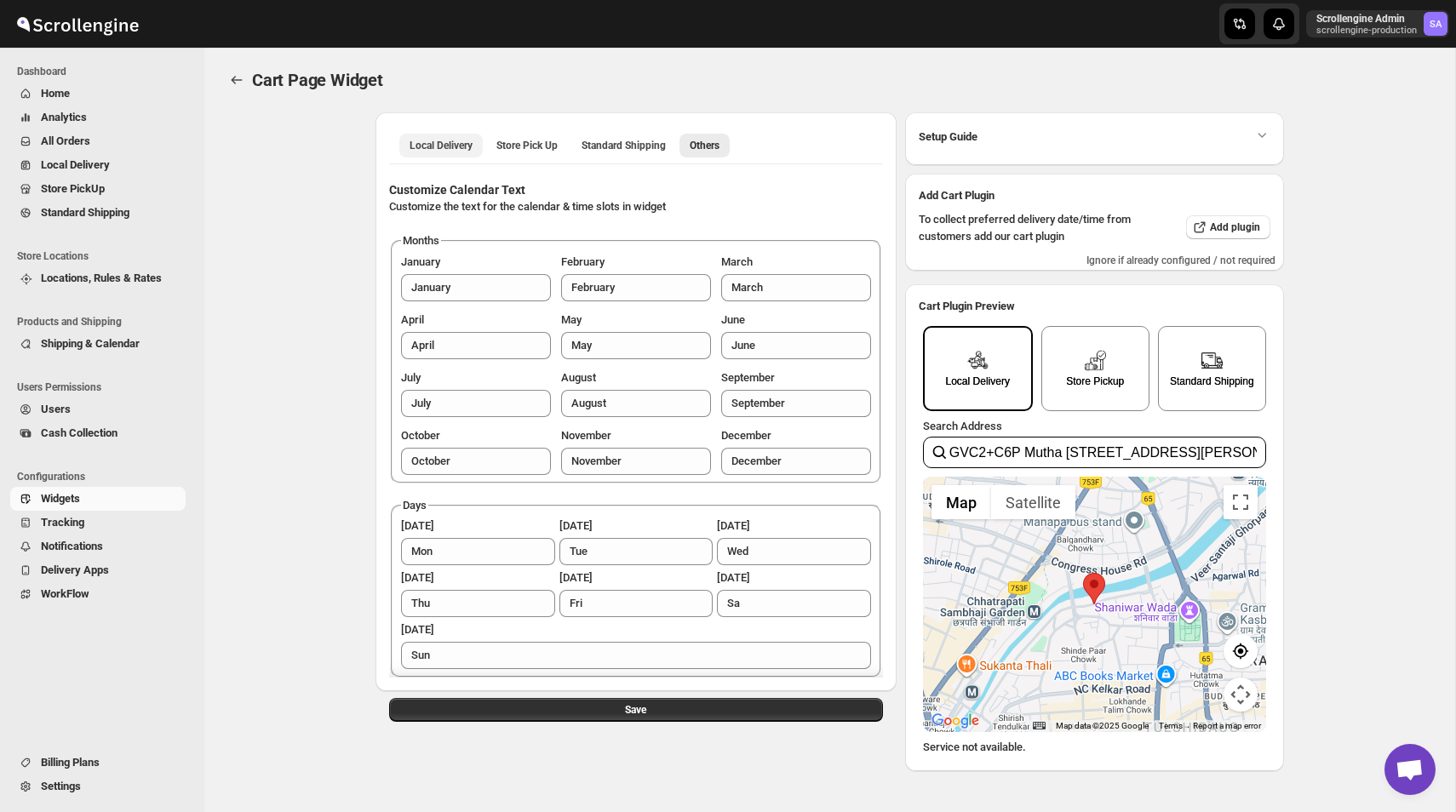
click at [445, 150] on span "Local Delivery" at bounding box center [441, 146] width 63 height 14
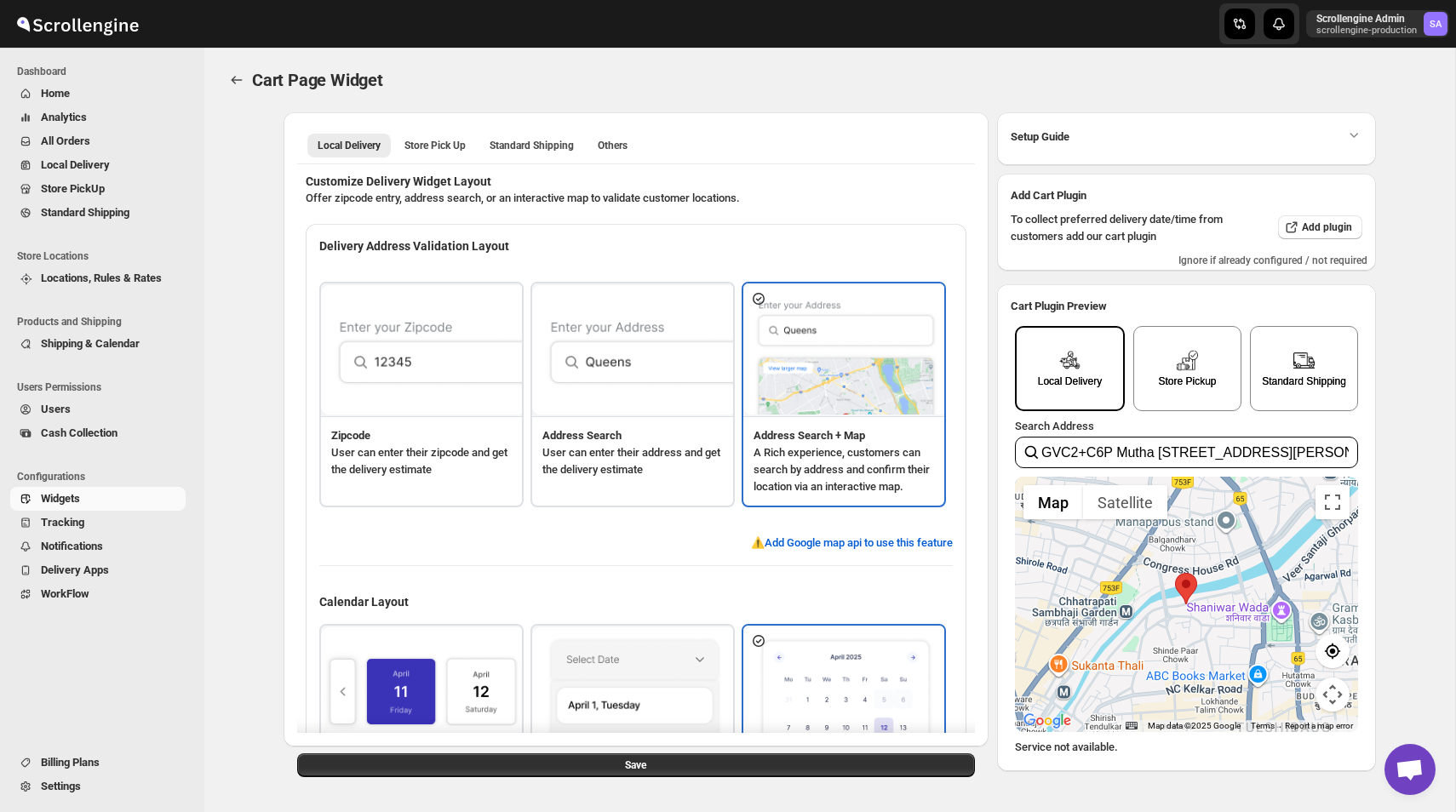
click at [540, 159] on div "Local Delivery Store Pick Up Standard Shipping Others More views Local Delivery…" at bounding box center [636, 144] width 678 height 38
click at [544, 144] on span "Standard Shipping" at bounding box center [532, 146] width 84 height 14
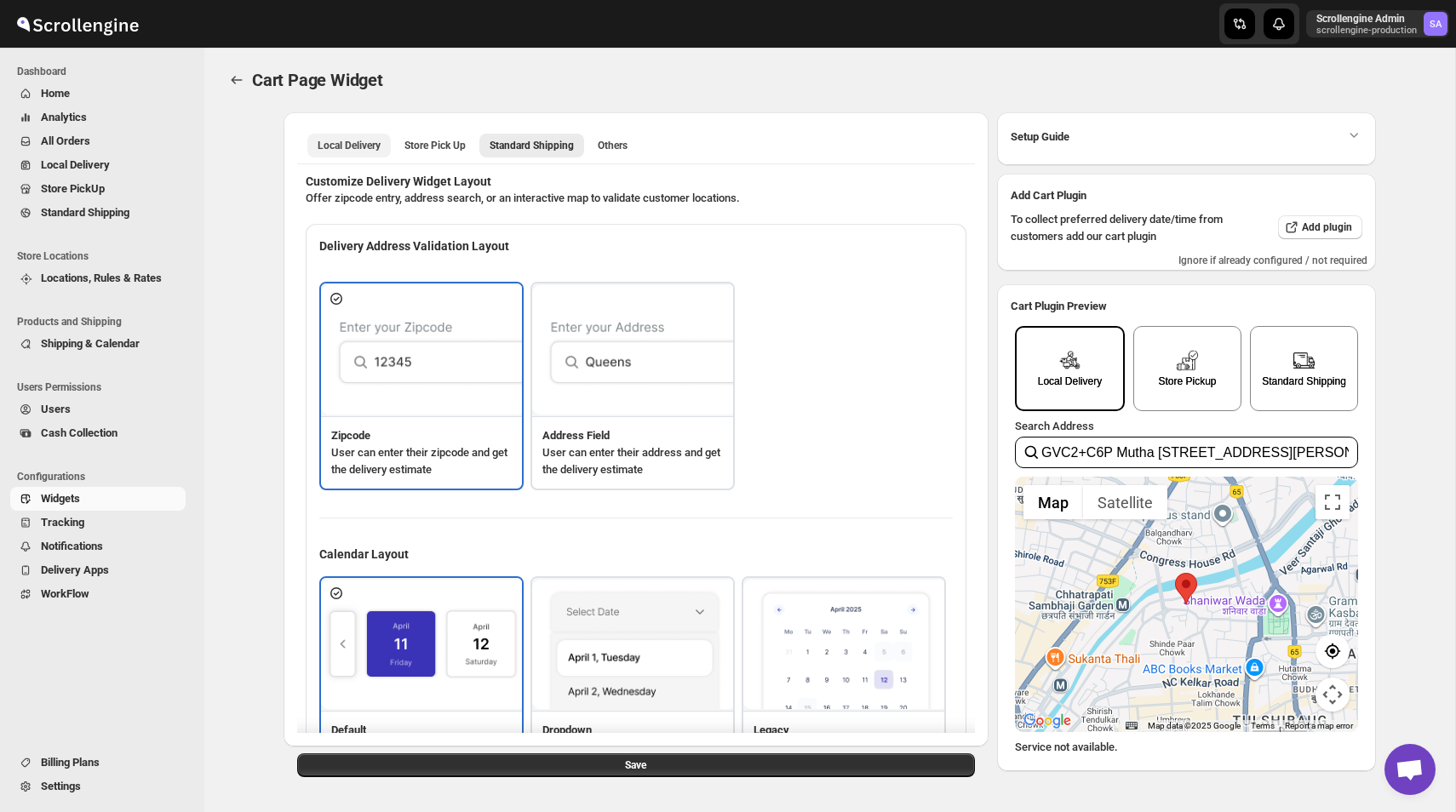
click at [341, 139] on span "Local Delivery" at bounding box center [349, 146] width 63 height 14
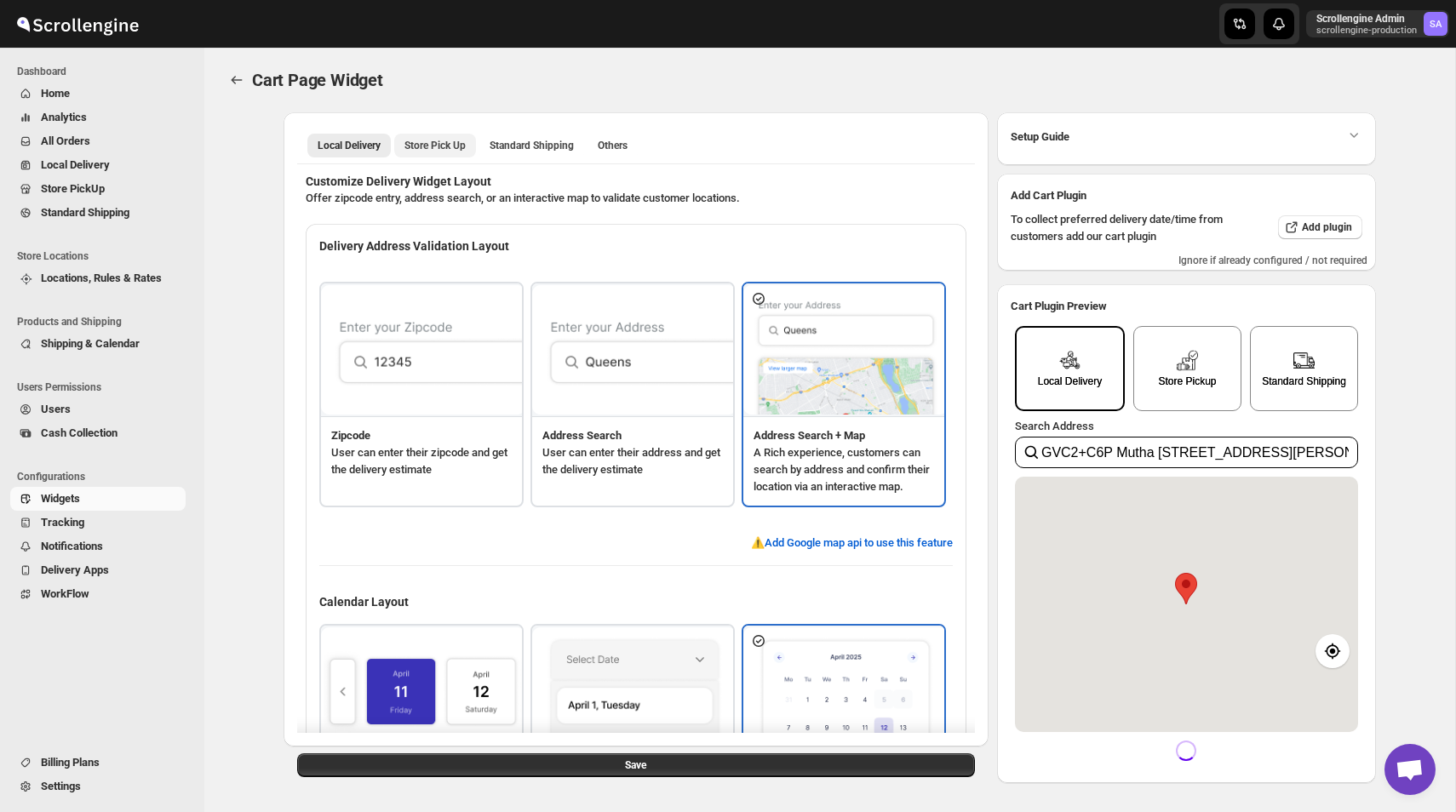
click at [443, 144] on span "Store Pick Up" at bounding box center [435, 146] width 61 height 14
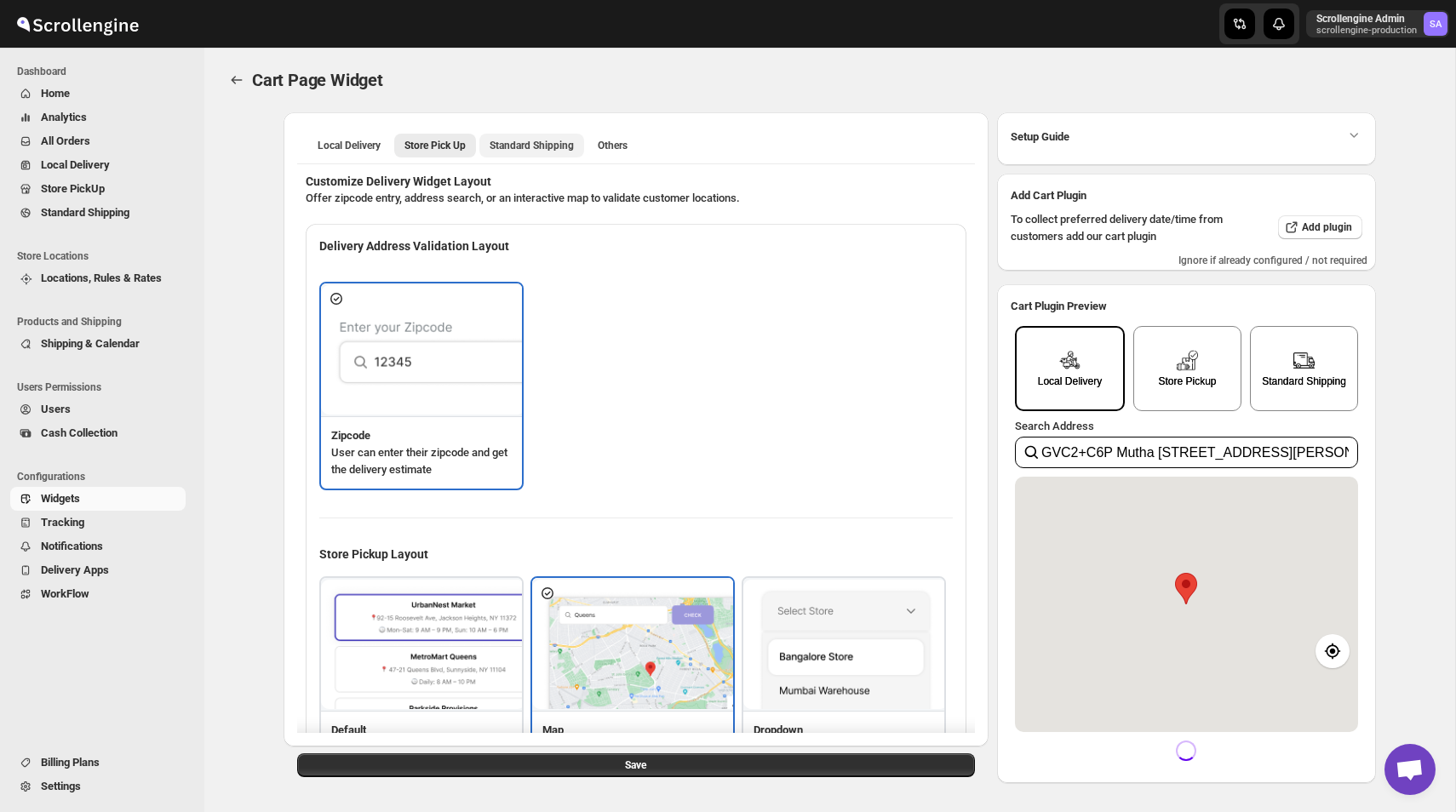
click at [545, 143] on span "Standard Shipping" at bounding box center [532, 146] width 84 height 14
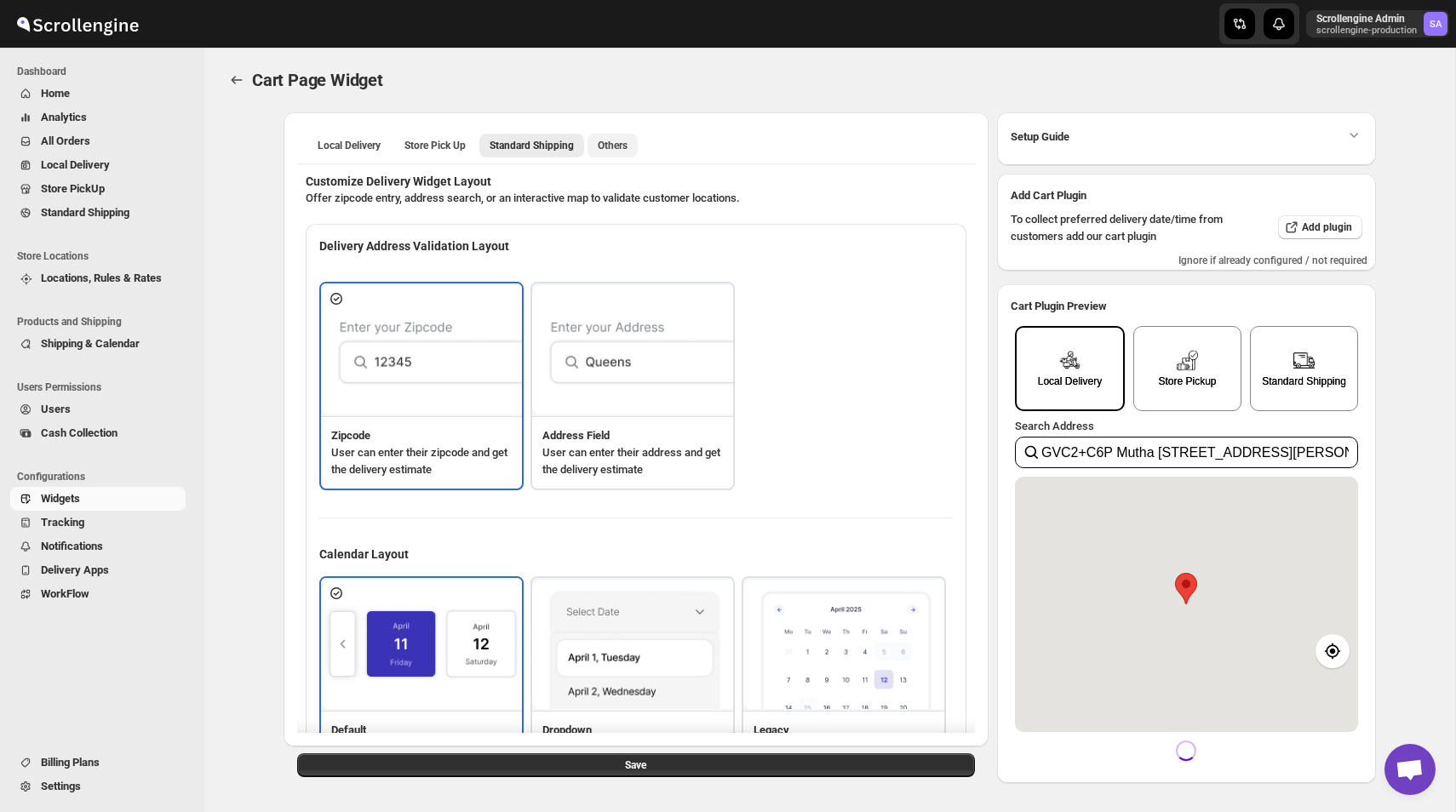
click at [628, 149] on span "Others" at bounding box center [612, 146] width 30 height 14
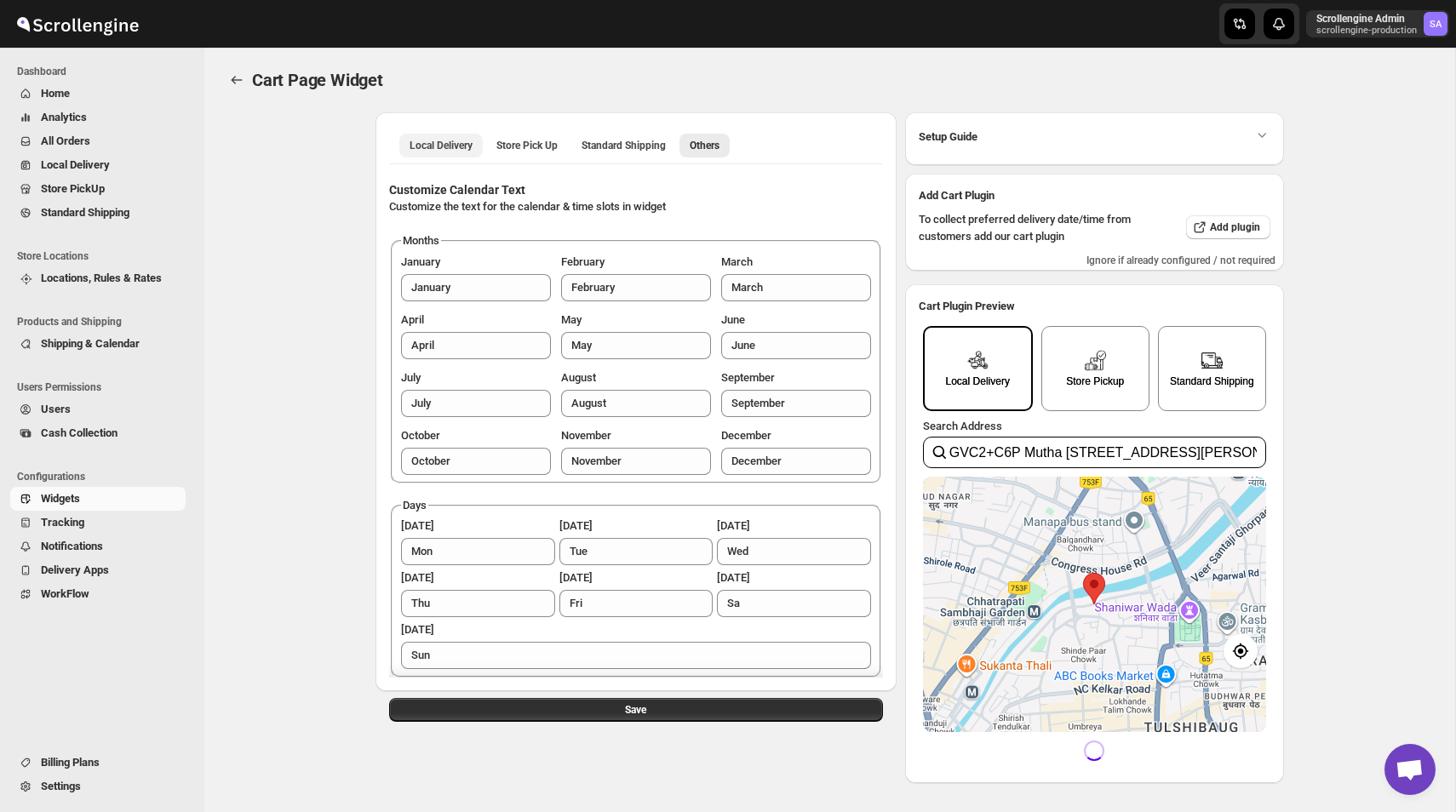
click at [453, 142] on span "Local Delivery" at bounding box center [441, 146] width 63 height 14
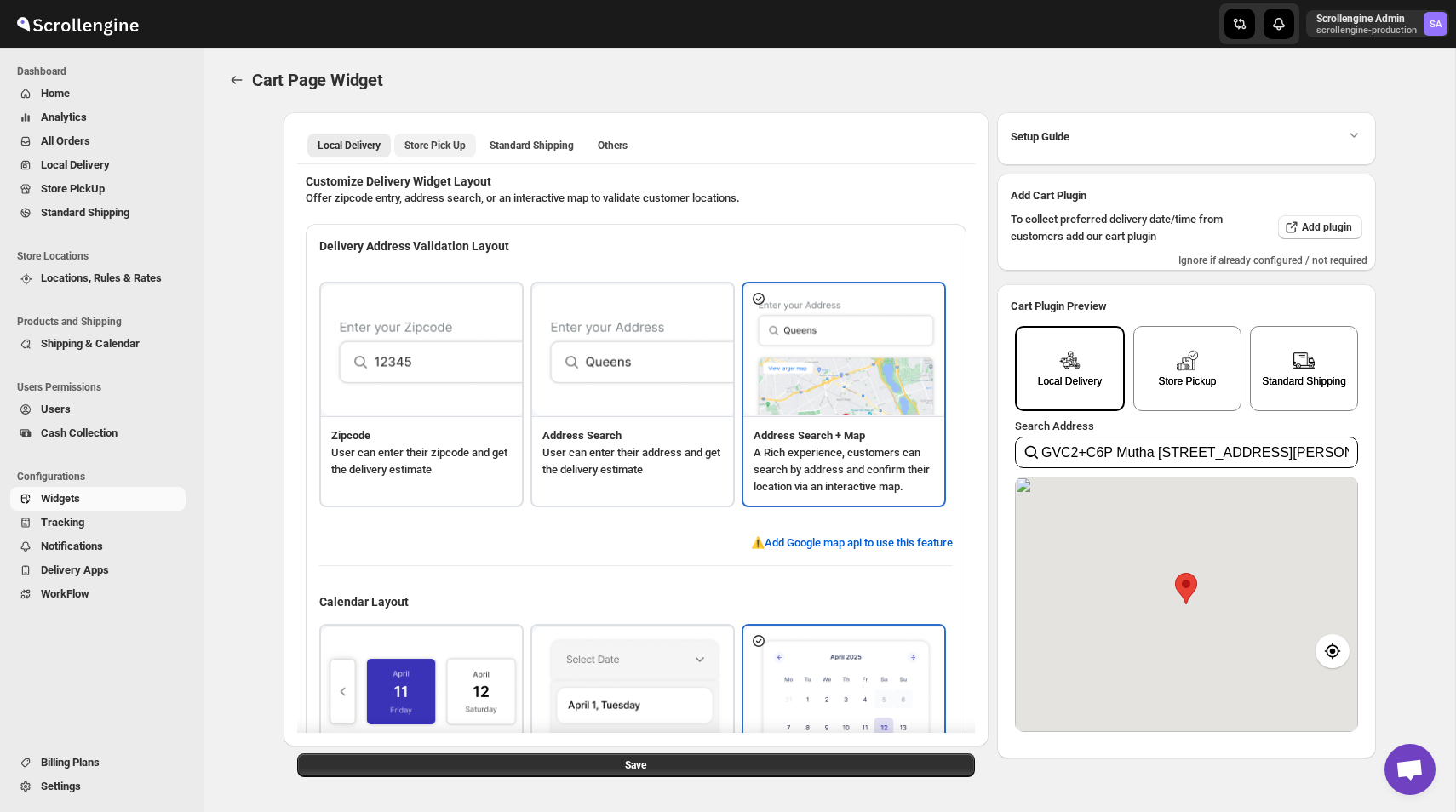
click at [459, 143] on span "Store Pick Up" at bounding box center [435, 146] width 61 height 14
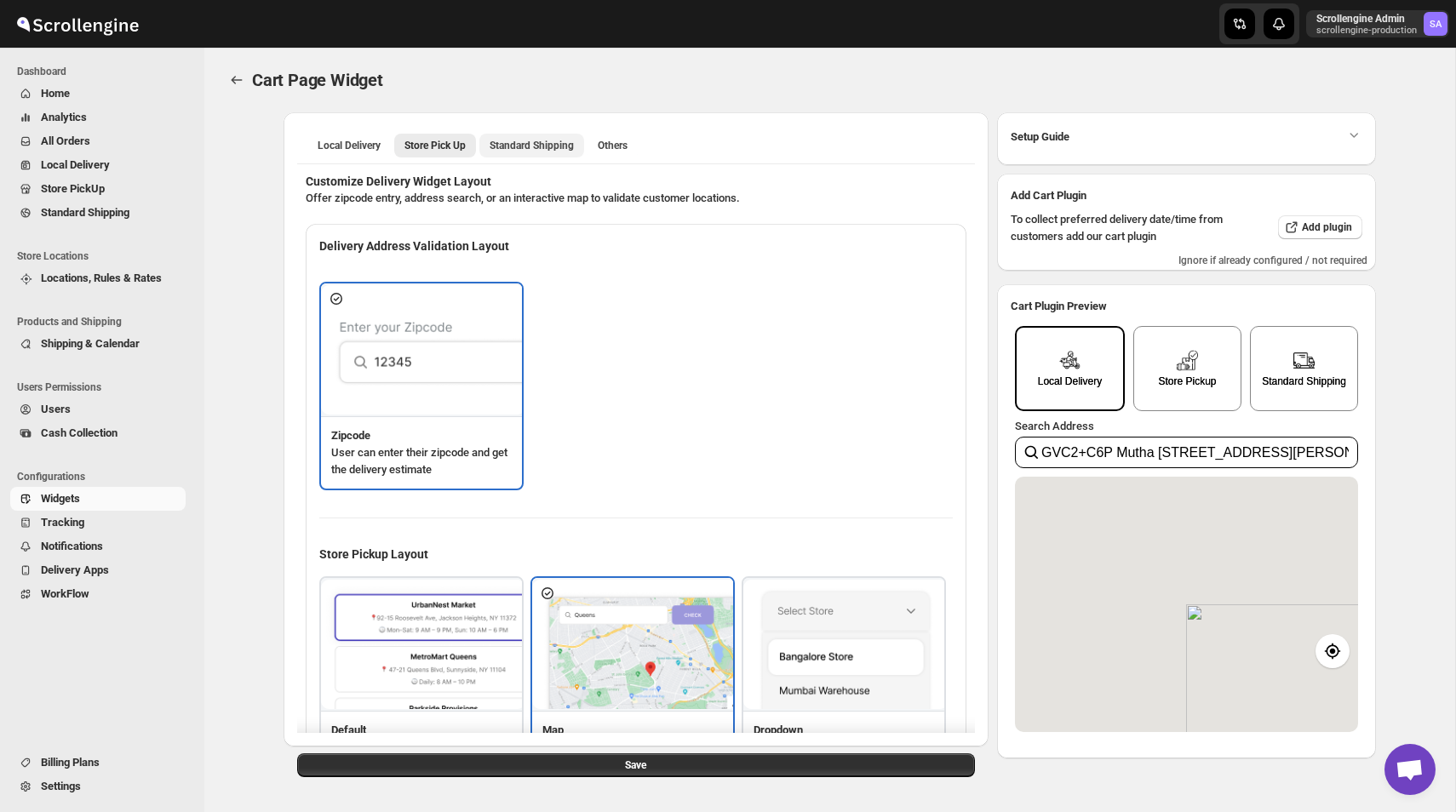
click at [570, 149] on span "Standard Shipping" at bounding box center [532, 146] width 84 height 14
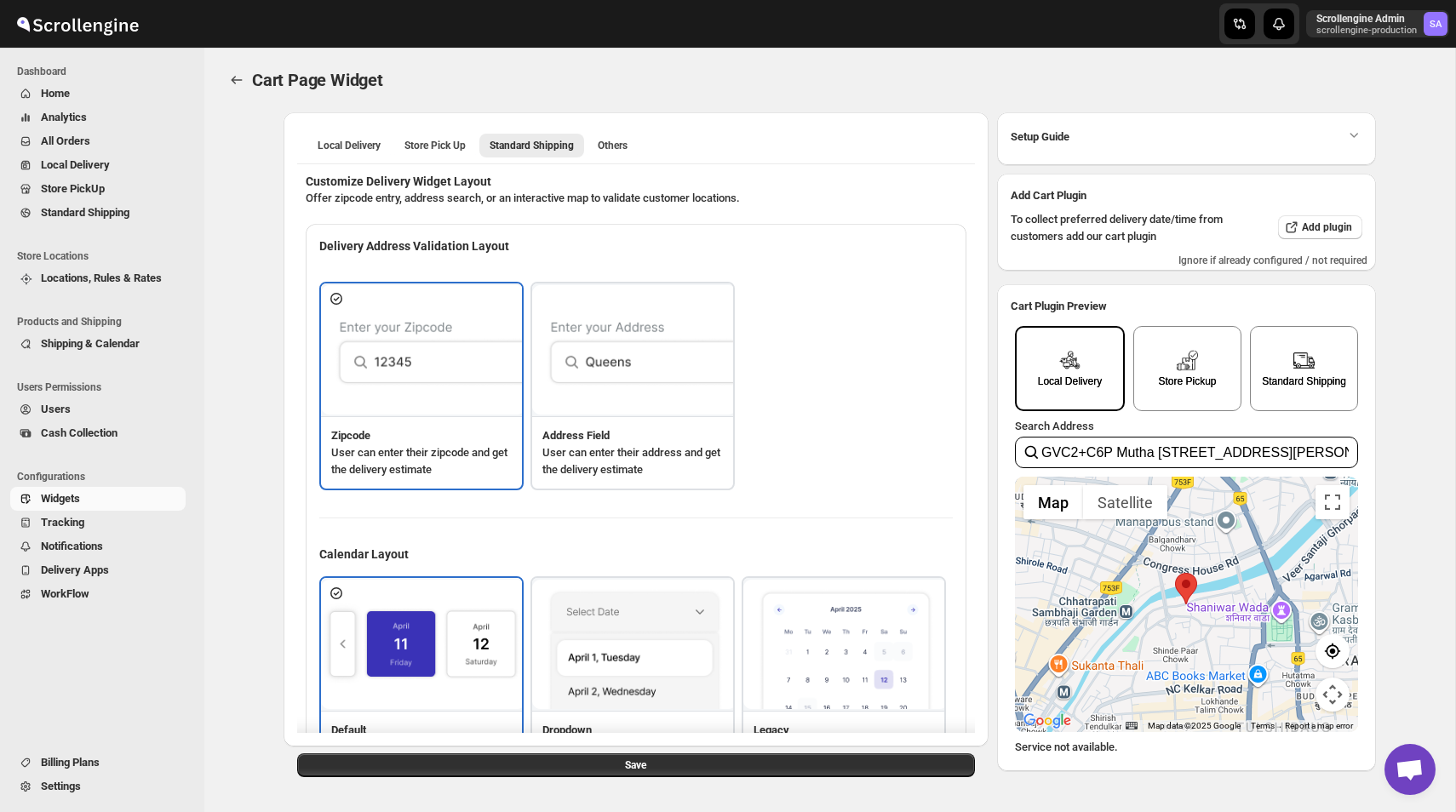
click at [127, 223] on link "Standard Shipping" at bounding box center [98, 212] width 176 height 24
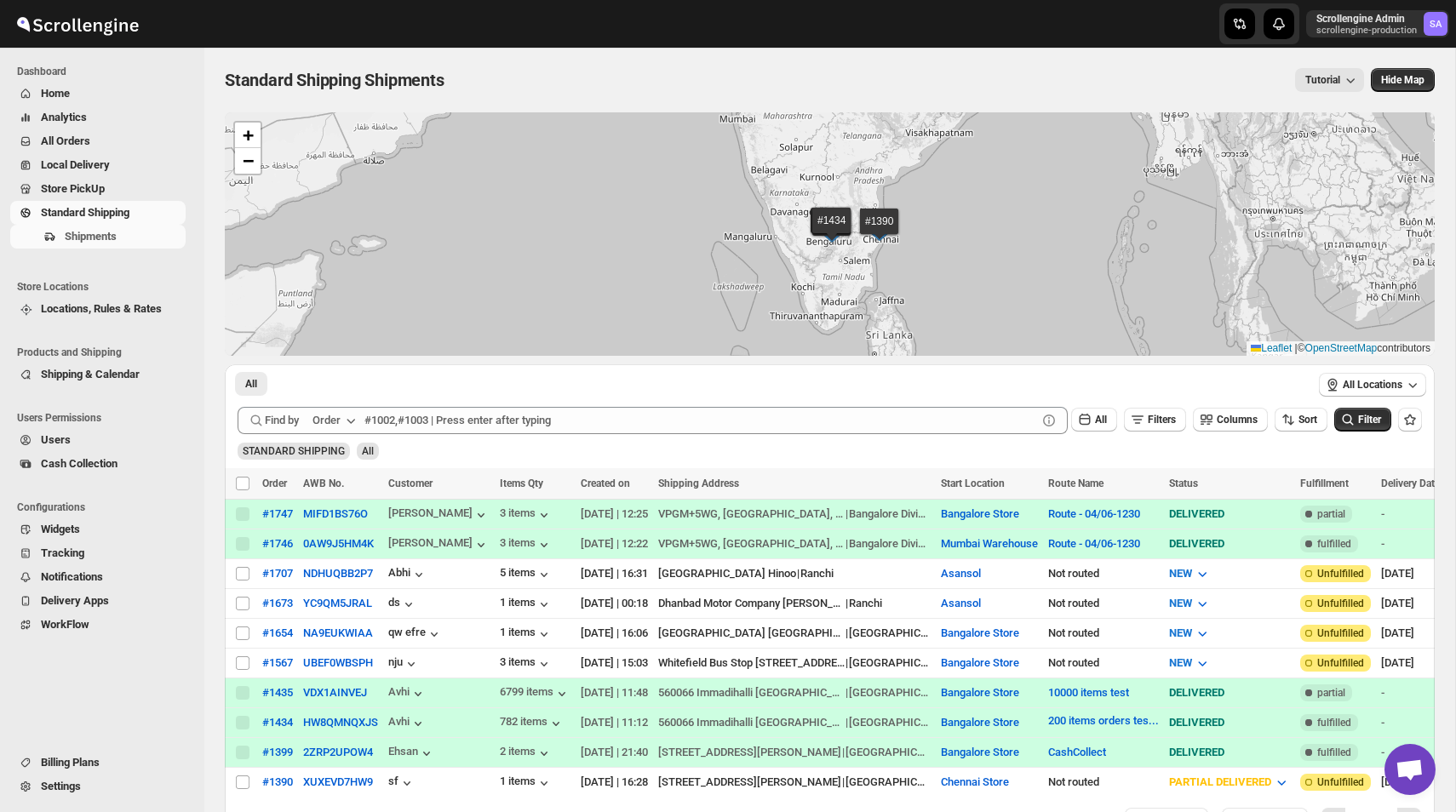
click at [80, 532] on span "Widgets" at bounding box center [60, 529] width 39 height 13
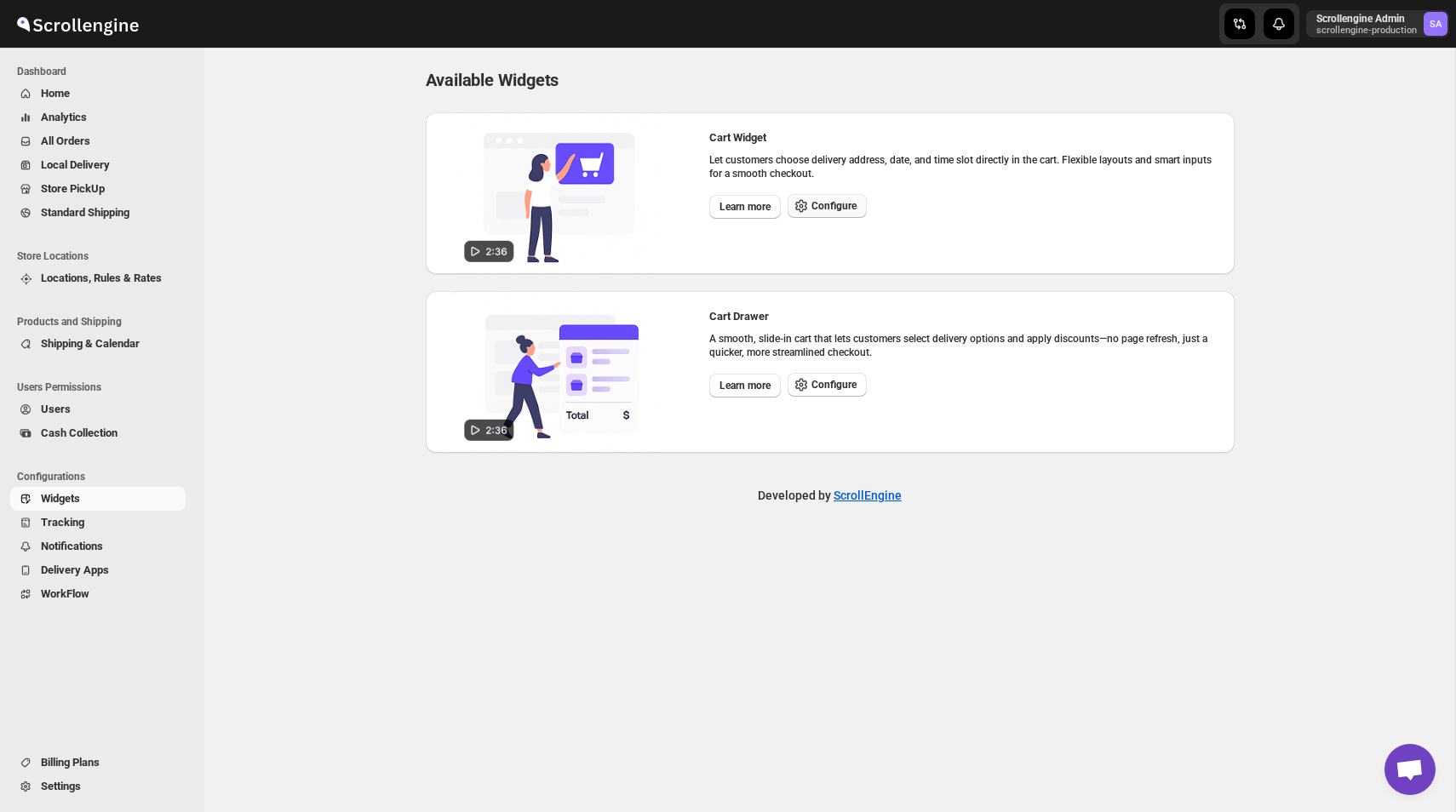
click at [832, 202] on span "Configure" at bounding box center [834, 206] width 45 height 14
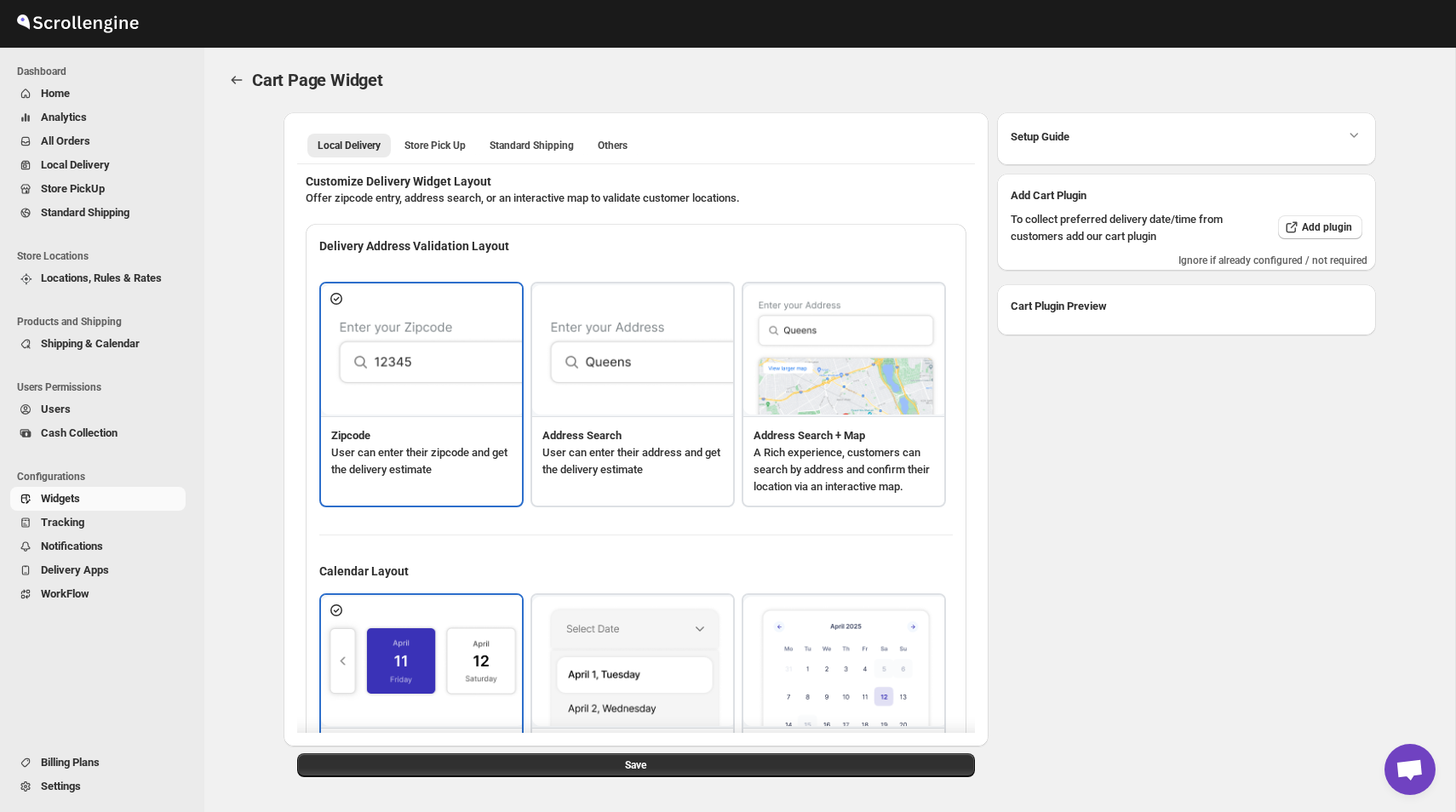
type textarea "<b>put you zip code to ceck</b>"
type textarea "ZIP Code"
type textarea "Check"
type textarea "Search Address"
type textarea "Type address to search"
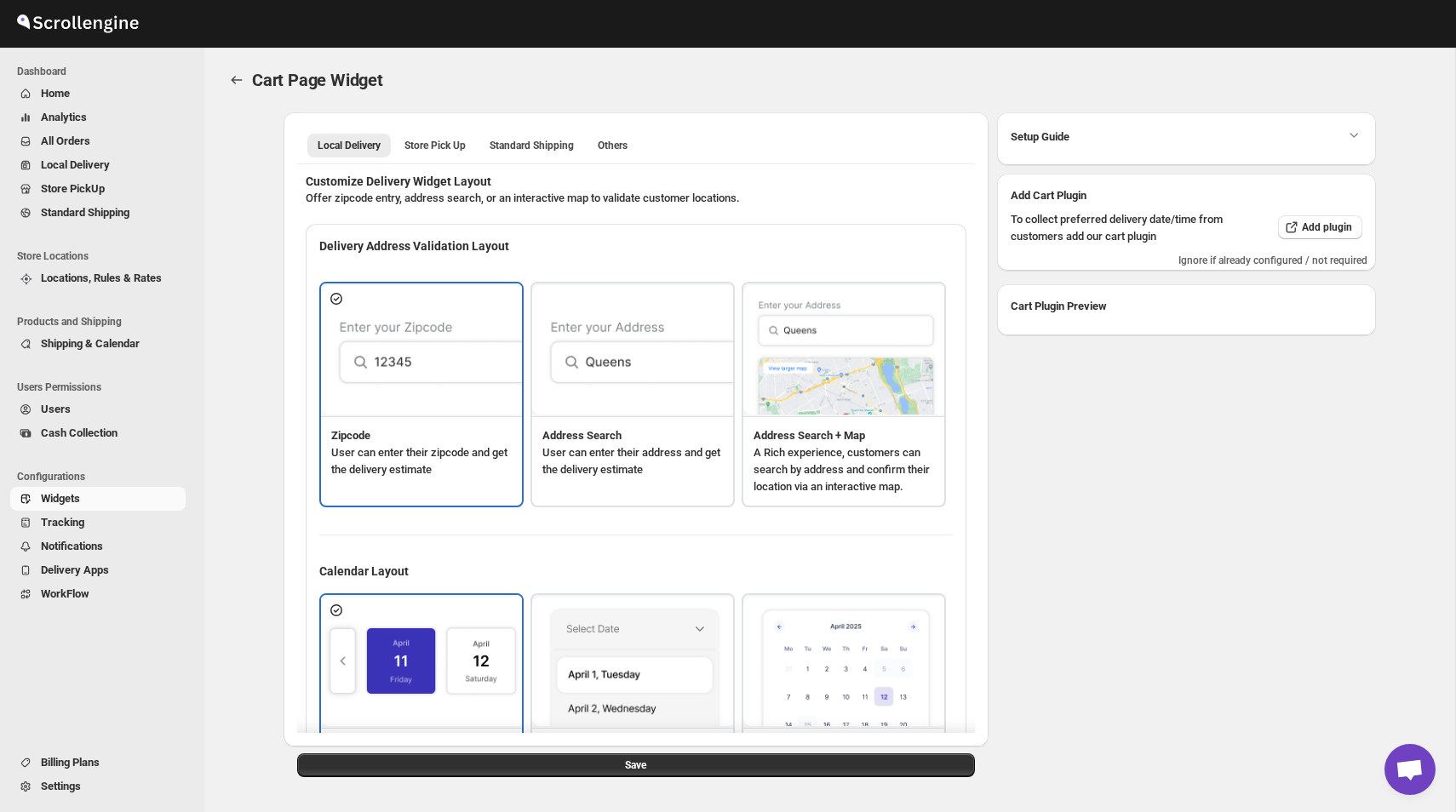
type textarea "<b>Service available</b>"
type textarea "Service not available."
type textarea "Select a date."
type textarea "Select preferred time slot."
type textarea "345"
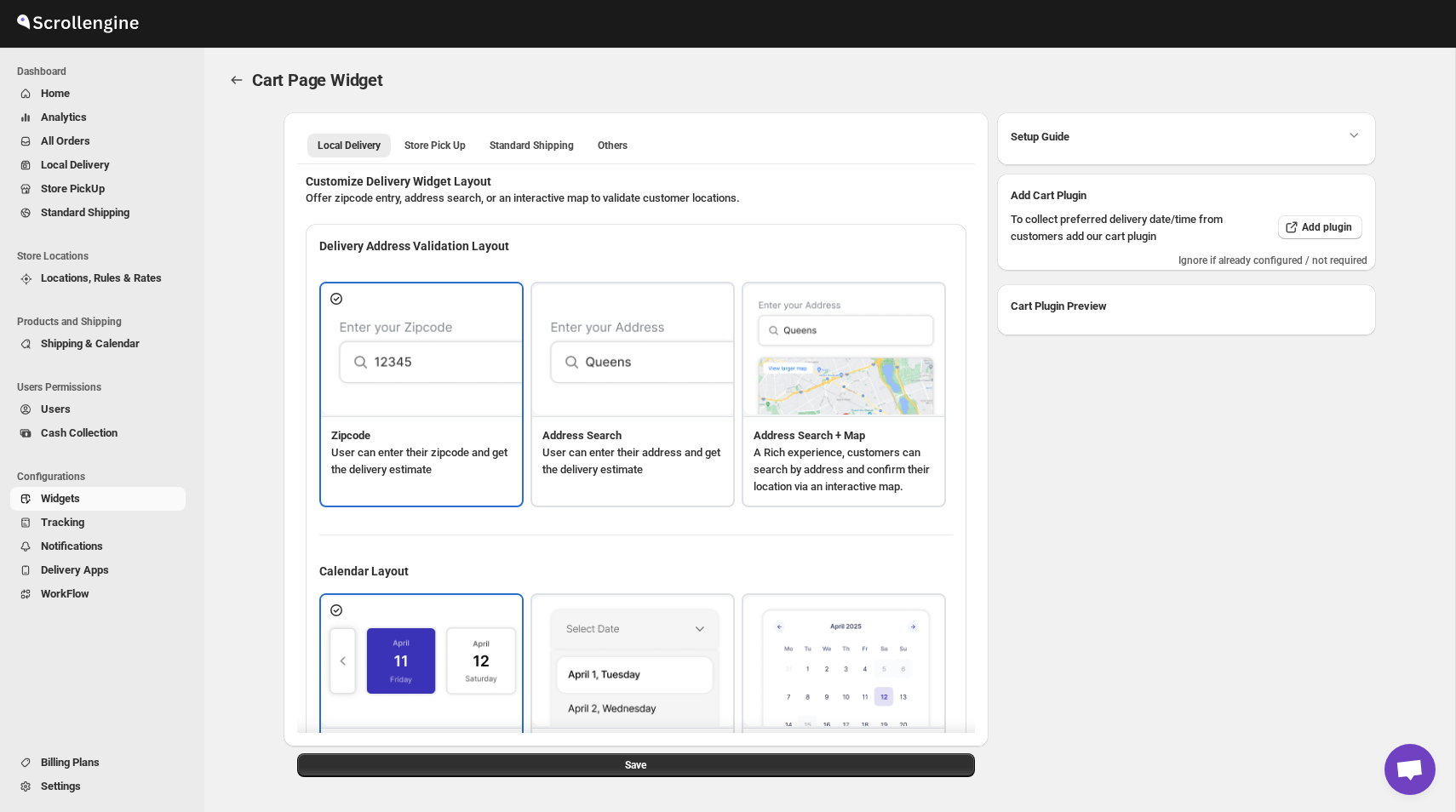
type textarea "Below items are not available for Local Delivery"
type textarea "Change delivery method or remove these products to continue"
type textarea "Below items are out of stock"
type textarea "Please remove out of stock product from cart to continue."
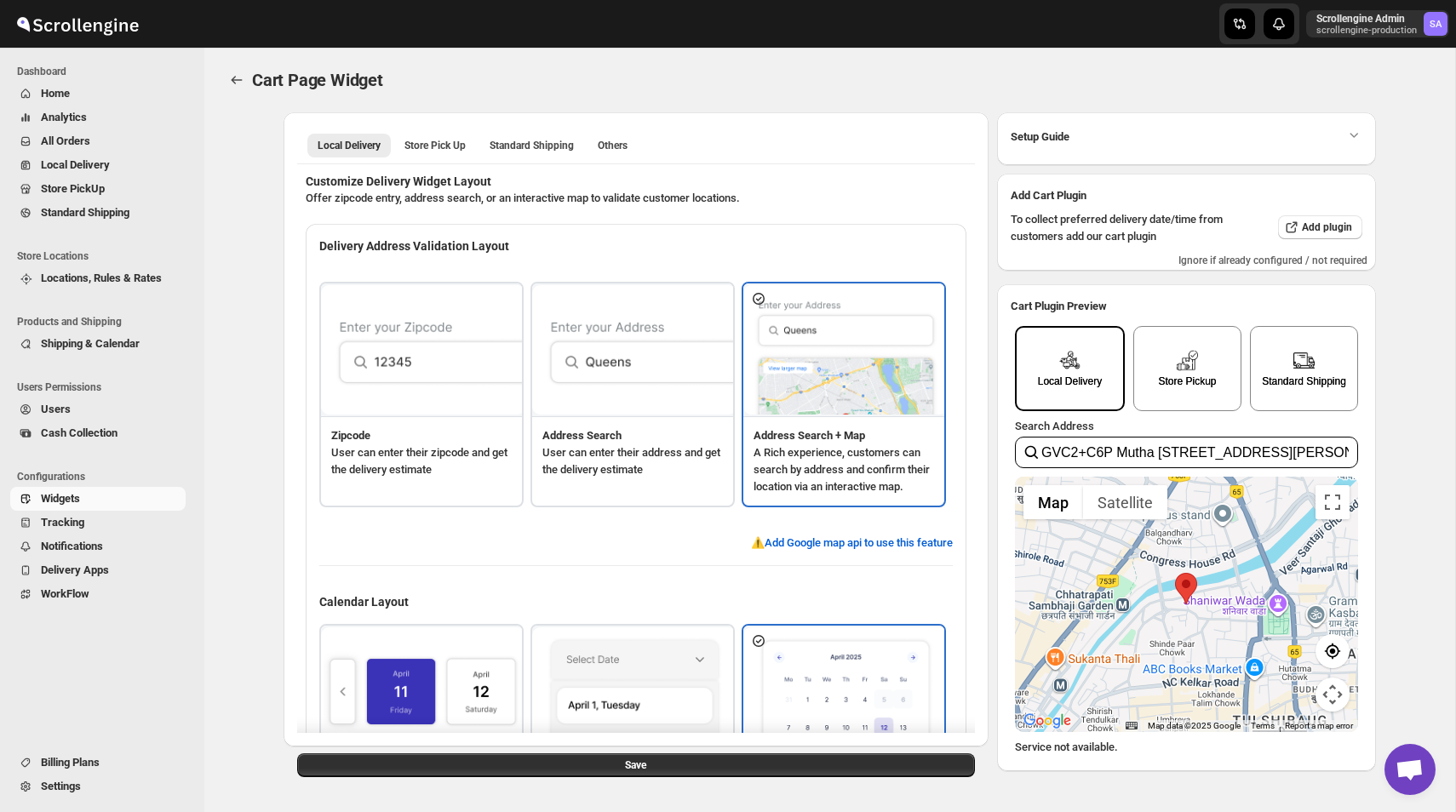
click at [94, 496] on span "Widgets" at bounding box center [112, 498] width 142 height 17
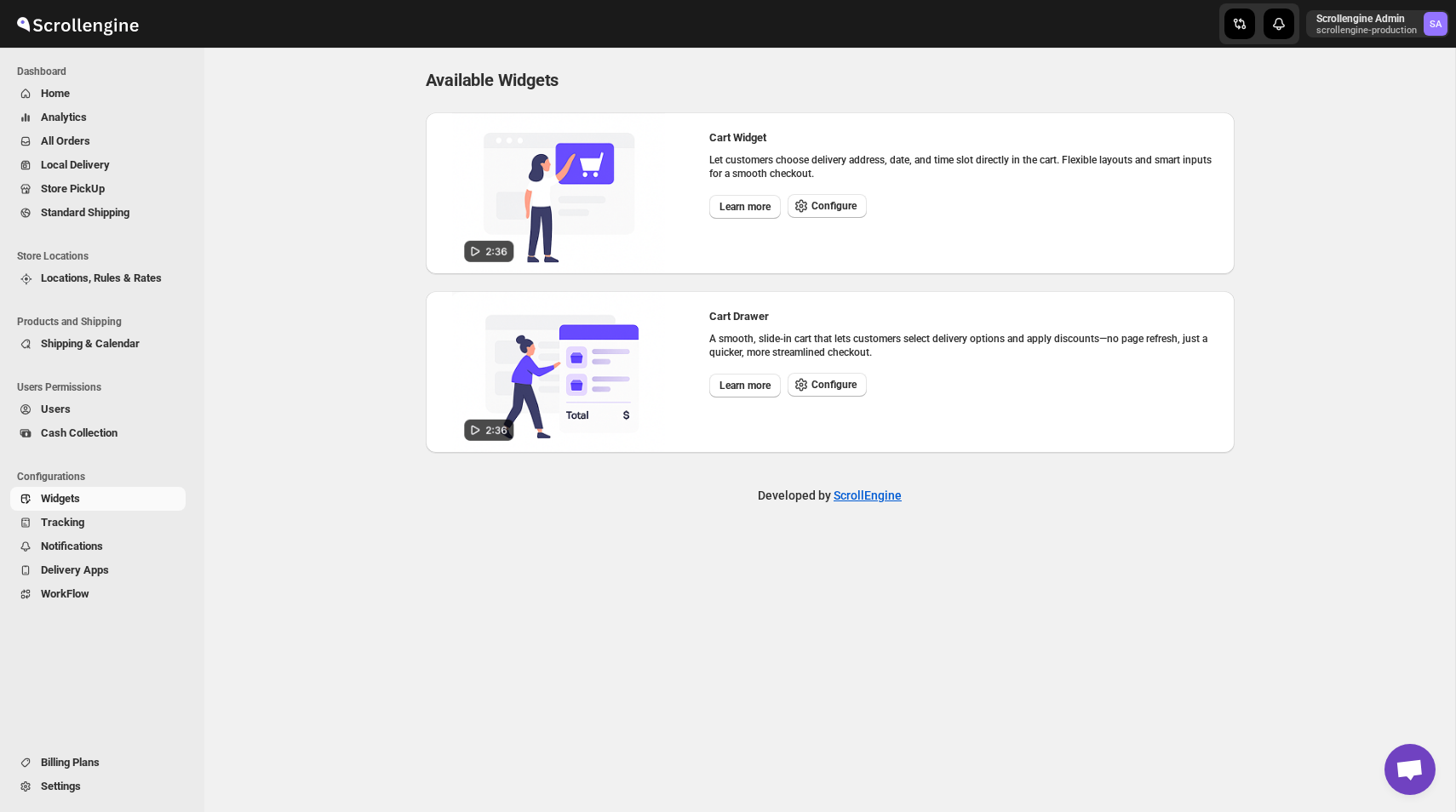
click at [122, 92] on span "Home" at bounding box center [112, 93] width 142 height 17
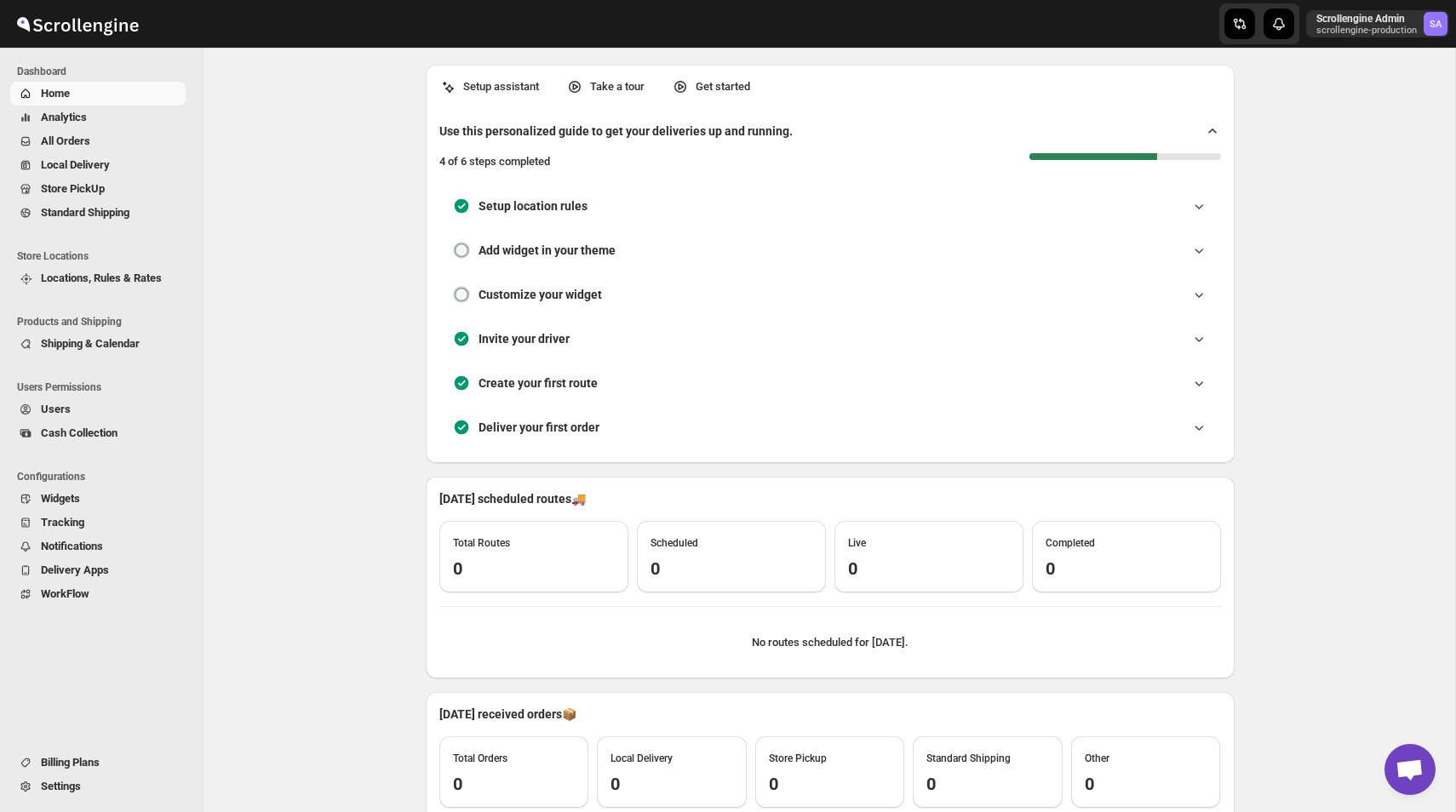
click at [1267, 239] on div "Setup assistant Take a tour Get started Use this personalized guide to get your…" at bounding box center [830, 517] width 1250 height 938
click at [1002, 95] on div "Setup assistant Take a tour Get started Use this personalized guide to get your…" at bounding box center [830, 264] width 809 height 399
click at [1292, 291] on div "Setup assistant Take a tour Get started Use this personalized guide to get your…" at bounding box center [830, 517] width 1250 height 938
